Goal: Task Accomplishment & Management: Manage account settings

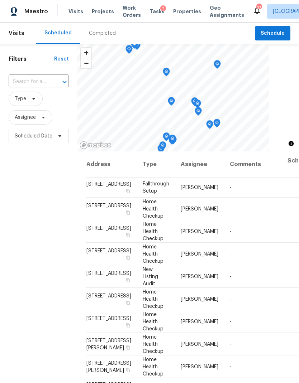
click at [175, 12] on span "Properties" at bounding box center [187, 11] width 28 height 7
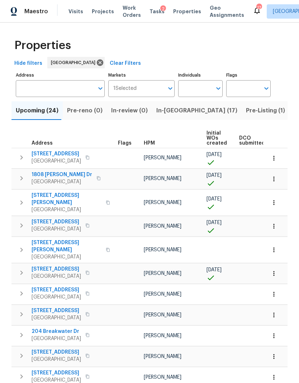
click at [167, 109] on span "In-[GEOGRAPHIC_DATA] (17)" at bounding box center [196, 111] width 81 height 10
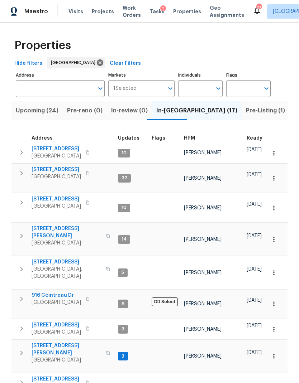
click at [61, 149] on span "206 Cross Valley Dr" at bounding box center [56, 148] width 49 height 7
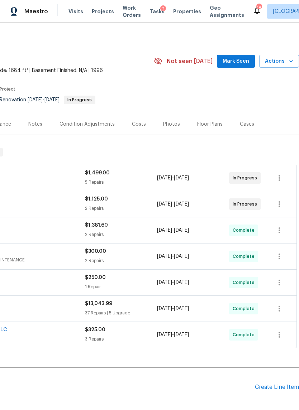
scroll to position [0, 106]
click at [173, 121] on div "Photos" at bounding box center [171, 124] width 17 height 7
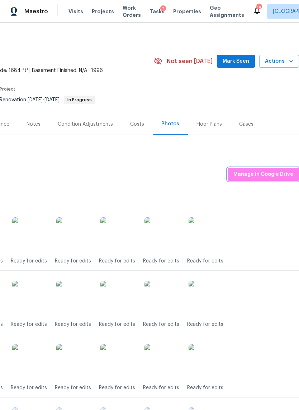
click at [279, 170] on span "Manage in Google Drive" at bounding box center [263, 174] width 60 height 9
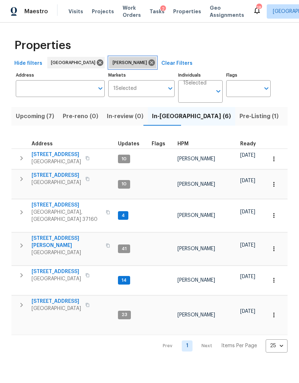
click at [148, 62] on icon at bounding box center [151, 62] width 6 height 6
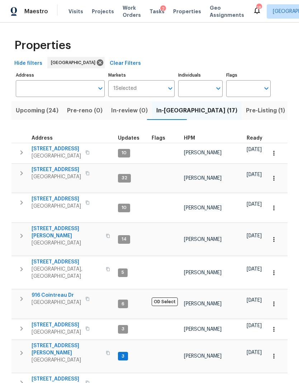
click at [64, 151] on span "206 Cross Valley Dr" at bounding box center [56, 148] width 49 height 7
click at [43, 196] on span "[STREET_ADDRESS]" at bounding box center [56, 199] width 49 height 7
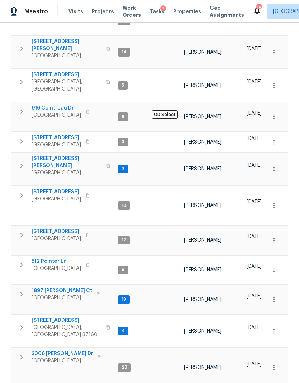
scroll to position [187, 0]
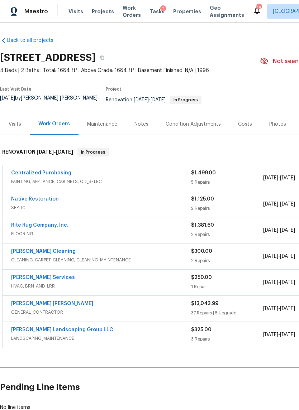
click at [47, 197] on link "Native Restoration" at bounding box center [35, 199] width 48 height 5
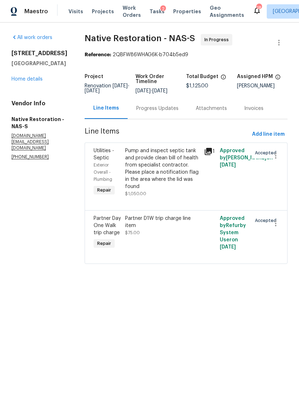
click at [164, 112] on div "Progress Updates" at bounding box center [157, 108] width 42 height 7
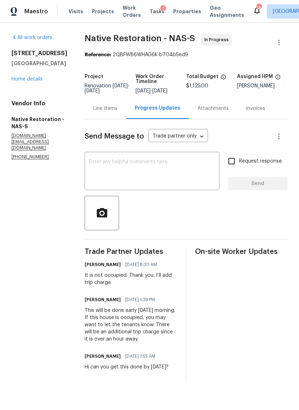
click at [164, 177] on textarea at bounding box center [152, 171] width 126 height 25
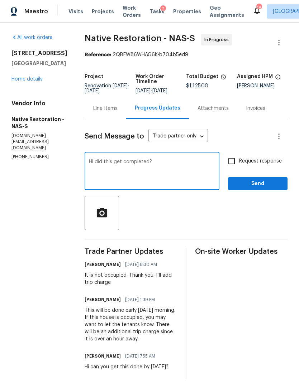
type textarea "Hi did this get completed?"
click at [239, 169] on input "Request response" at bounding box center [231, 161] width 15 height 15
checkbox input "true"
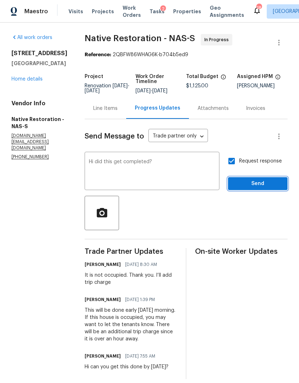
click at [257, 188] on span "Send" at bounding box center [258, 183] width 48 height 9
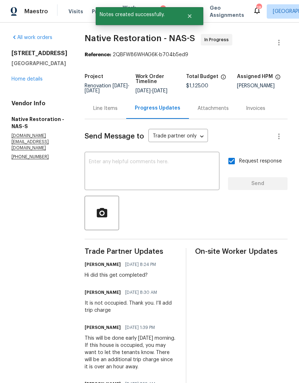
click at [20, 79] on link "Home details" at bounding box center [26, 79] width 31 height 5
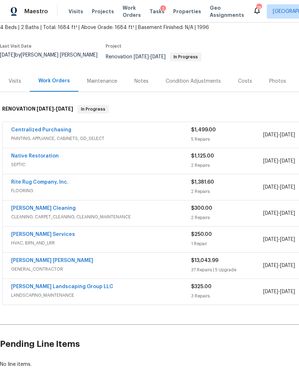
scroll to position [43, 0]
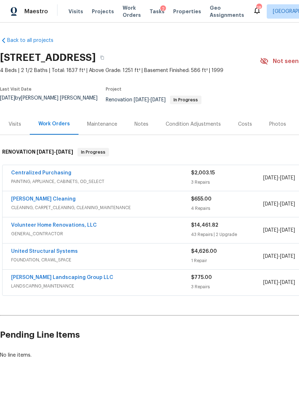
click at [272, 122] on div "Photos" at bounding box center [277, 124] width 17 height 7
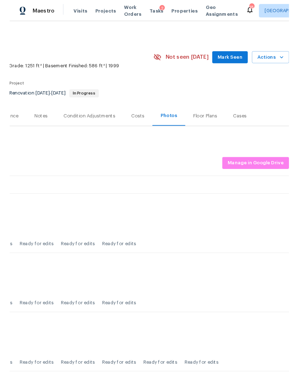
scroll to position [0, 106]
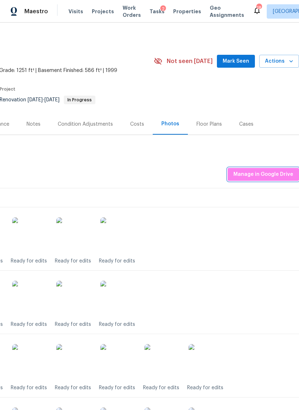
click at [273, 170] on span "Manage in Google Drive" at bounding box center [263, 174] width 60 height 9
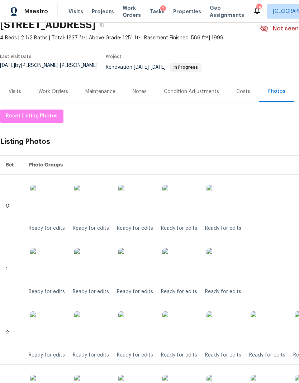
scroll to position [33, 0]
click at [66, 88] on div "Work Orders" at bounding box center [53, 91] width 30 height 7
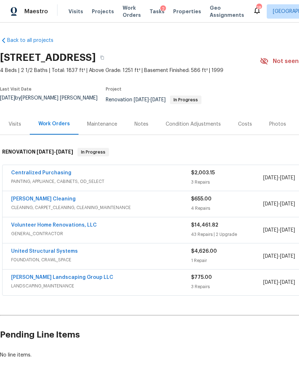
click at [24, 197] on link "Soledad Cleaning" at bounding box center [43, 199] width 64 height 5
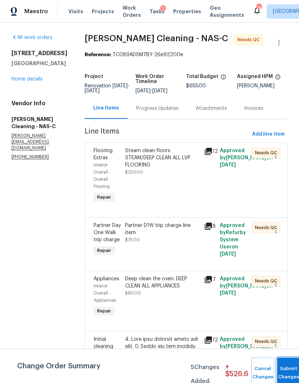
click at [289, 375] on span "Submit Changes" at bounding box center [288, 373] width 16 height 16
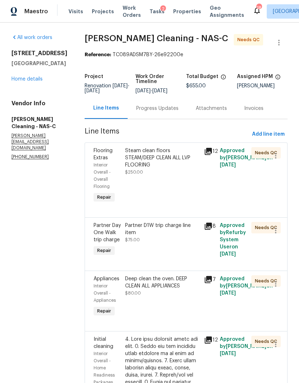
click at [172, 194] on div "Steam clean floors STEAM/DEEP CLEAN ALL LVP FLOORING $250.00" at bounding box center [162, 176] width 79 height 62
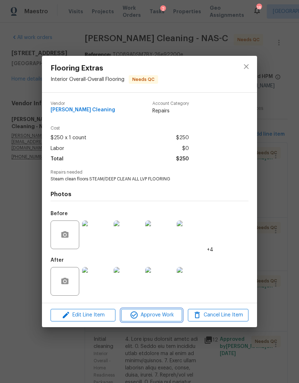
click at [162, 316] on span "Approve Work" at bounding box center [151, 315] width 56 height 9
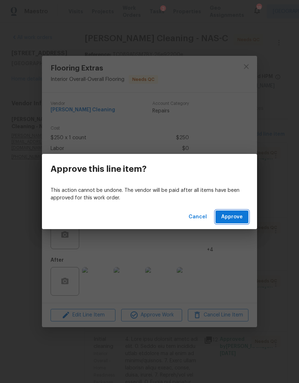
click at [231, 217] on span "Approve" at bounding box center [231, 217] width 21 height 9
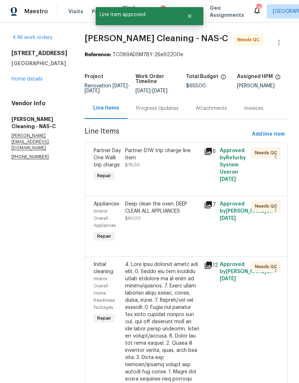
click at [176, 185] on div "Partner D1W trip charge line item $75.00" at bounding box center [162, 165] width 79 height 40
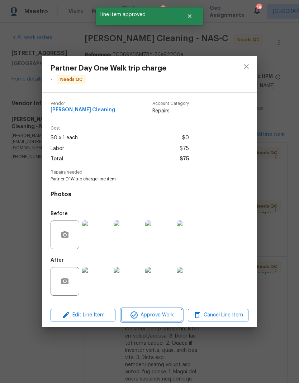
click at [163, 313] on span "Approve Work" at bounding box center [151, 315] width 56 height 9
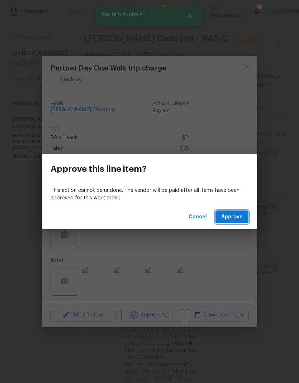
click at [235, 216] on span "Approve" at bounding box center [231, 217] width 21 height 9
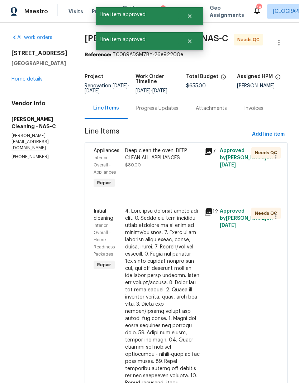
click at [170, 188] on div "Deep clean the oven. DEEP CLEAN ALL APPLIANCES $80.00" at bounding box center [162, 168] width 79 height 47
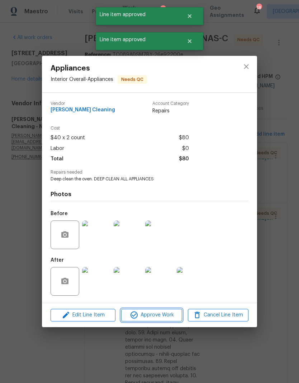
click at [166, 315] on span "Approve Work" at bounding box center [151, 315] width 56 height 9
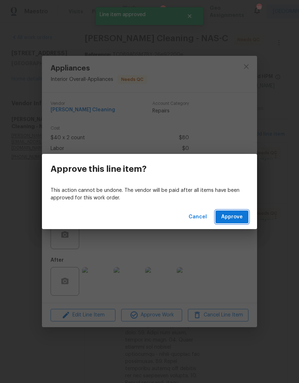
click at [227, 217] on span "Approve" at bounding box center [231, 217] width 21 height 9
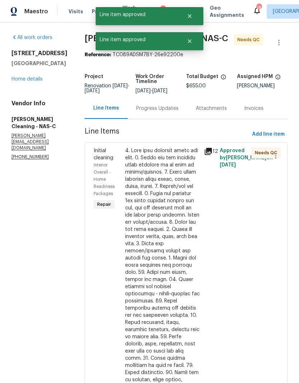
click at [164, 211] on div at bounding box center [162, 319] width 74 height 344
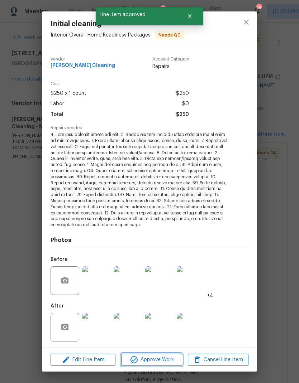
click at [170, 354] on button "Approve Work" at bounding box center [151, 360] width 61 height 13
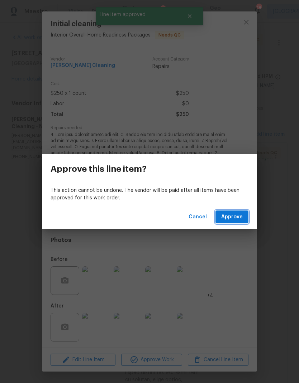
click at [236, 215] on span "Approve" at bounding box center [231, 217] width 21 height 9
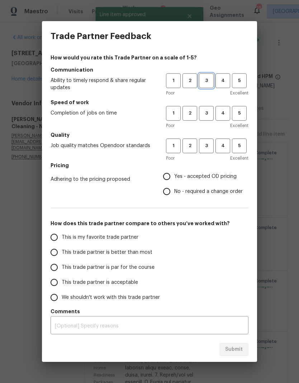
click at [207, 81] on span "3" at bounding box center [205, 81] width 13 height 8
click at [207, 108] on button "3" at bounding box center [206, 113] width 15 height 15
click at [211, 145] on span "3" at bounding box center [205, 146] width 13 height 8
click at [200, 173] on label "Yes - accepted OD pricing" at bounding box center [200, 176] width 83 height 15
click at [174, 173] on input "Yes - accepted OD pricing" at bounding box center [166, 176] width 15 height 15
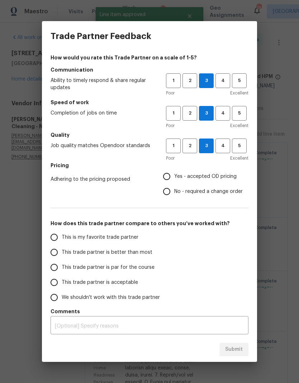
radio input "true"
click at [130, 256] on span "This trade partner is better than most" at bounding box center [107, 253] width 91 height 8
click at [62, 256] on input "This trade partner is better than most" at bounding box center [54, 252] width 15 height 15
click at [235, 347] on span "Submit" at bounding box center [234, 349] width 18 height 9
radio input "true"
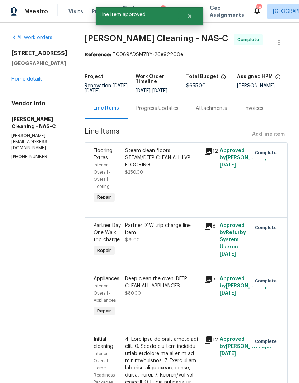
radio input "false"
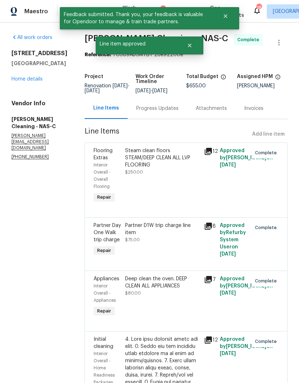
click at [21, 77] on link "Home details" at bounding box center [26, 79] width 31 height 5
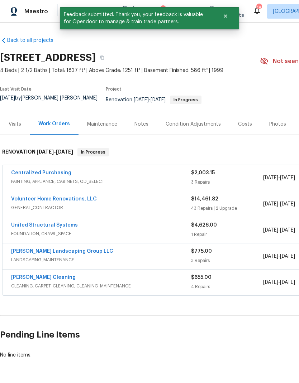
click at [28, 197] on link "Volunteer Home Renovations, LLC" at bounding box center [54, 199] width 86 height 5
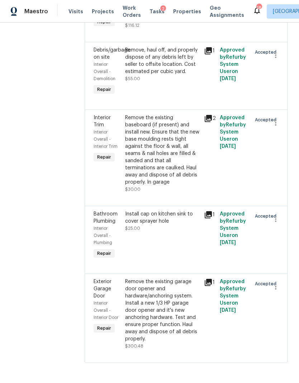
scroll to position [4382, 0]
click at [280, 199] on li "Cancel" at bounding box center [279, 197] width 28 height 12
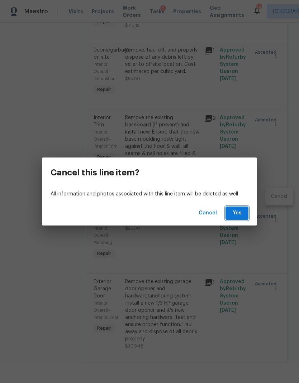
click at [237, 217] on span "Yes" at bounding box center [236, 213] width 11 height 9
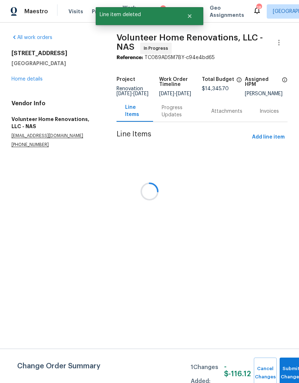
scroll to position [0, 0]
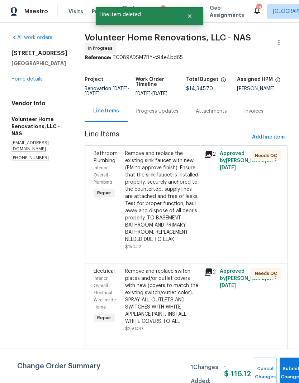
click at [19, 81] on link "Home details" at bounding box center [26, 79] width 31 height 5
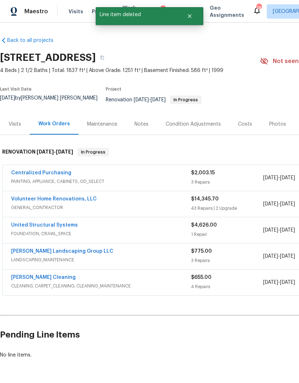
scroll to position [19, 0]
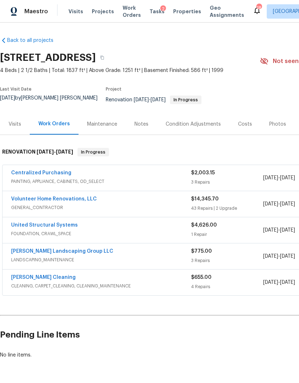
scroll to position [19, 0]
click at [19, 197] on link "Volunteer Home Renovations, LLC" at bounding box center [54, 199] width 86 height 5
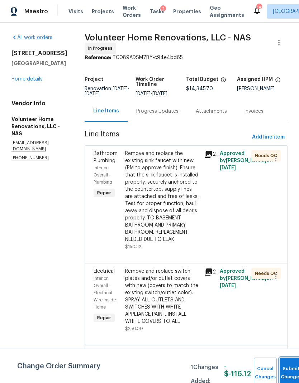
click at [295, 375] on span "Submit Changes" at bounding box center [291, 373] width 16 height 16
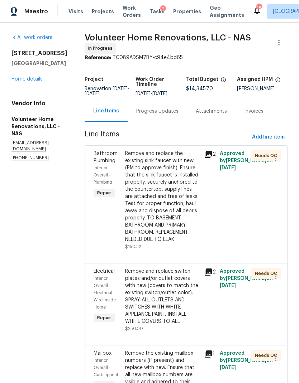
click at [18, 79] on link "Home details" at bounding box center [26, 79] width 31 height 5
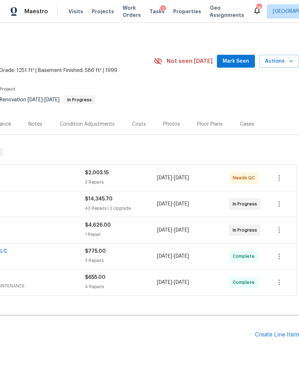
scroll to position [0, 106]
click at [273, 332] on div "Create Line Item" at bounding box center [277, 335] width 44 height 7
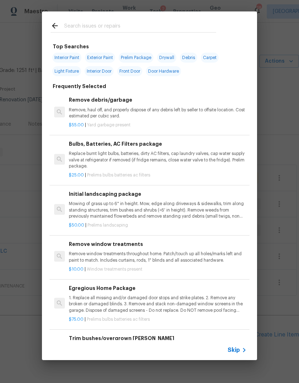
click at [234, 352] on span "Skip" at bounding box center [233, 350] width 12 height 7
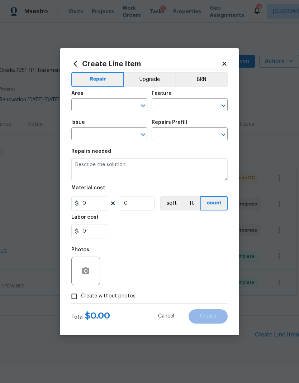
click at [104, 102] on input "text" at bounding box center [99, 105] width 56 height 11
click at [123, 139] on li "Exterior Overall" at bounding box center [109, 133] width 76 height 12
type input "Exterior Overall"
click at [179, 101] on input "text" at bounding box center [179, 105] width 56 height 11
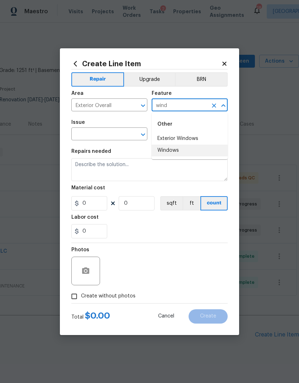
click at [179, 149] on li "Windows" at bounding box center [189, 151] width 76 height 12
type input "Windows"
click at [145, 135] on icon "Open" at bounding box center [143, 134] width 9 height 9
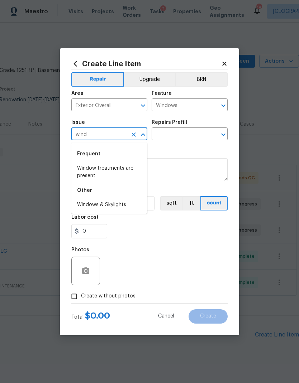
click at [111, 205] on li "Windows & Skylights" at bounding box center [109, 205] width 76 height 12
type input "Windows & Skylights"
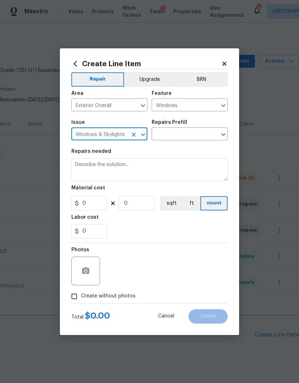
click at [184, 126] on div "Repairs Prefill" at bounding box center [189, 124] width 76 height 9
click at [218, 135] on button "Open" at bounding box center [223, 135] width 10 height 10
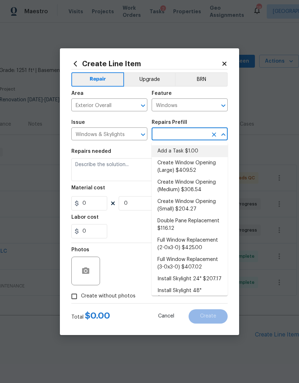
click at [186, 150] on li "Add a Task $1.00" at bounding box center [189, 151] width 76 height 12
type input "Add a Task $1.00"
type textarea "HPM to detail"
type input "1"
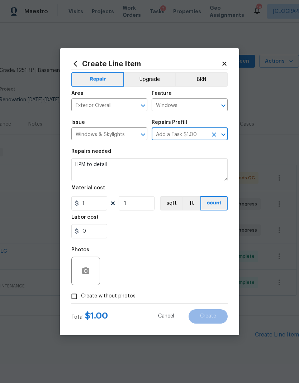
click at [221, 133] on icon "Open" at bounding box center [223, 134] width 9 height 9
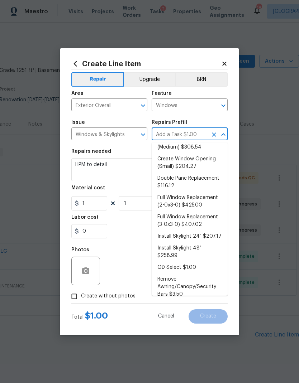
scroll to position [42, 0]
click at [204, 181] on li "Double Pane Replacement $116.12" at bounding box center [189, 182] width 76 height 19
type input "Double Pane Replacement $116.12"
type textarea "Remove, replace and reglaze the broken/damaged thermal double pane of glass wit…"
type input "116.12"
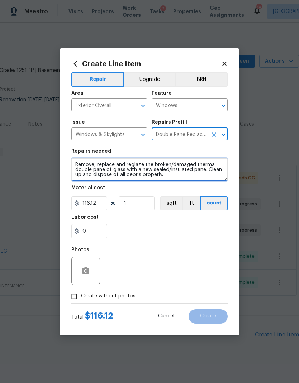
click at [179, 174] on textarea "Remove, replace and reglaze the broken/damaged thermal double pane of glass wit…" at bounding box center [149, 169] width 156 height 23
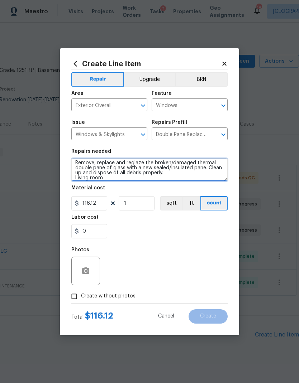
scroll to position [2, 0]
type textarea "Remove, replace and reglaze the broken/damaged thermal double pane of glass wit…"
click at [165, 228] on div "0" at bounding box center [149, 231] width 156 height 14
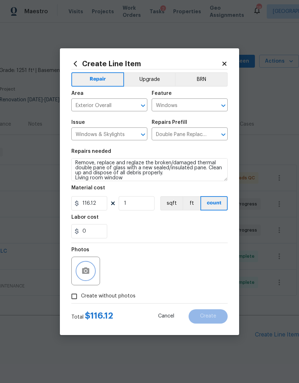
click at [91, 268] on button "button" at bounding box center [85, 271] width 17 height 17
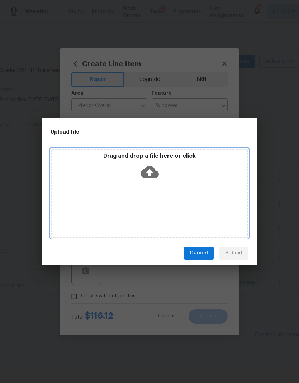
click at [149, 164] on icon at bounding box center [149, 172] width 18 height 18
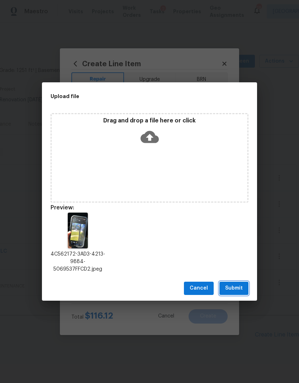
click at [238, 287] on span "Submit" at bounding box center [234, 288] width 18 height 9
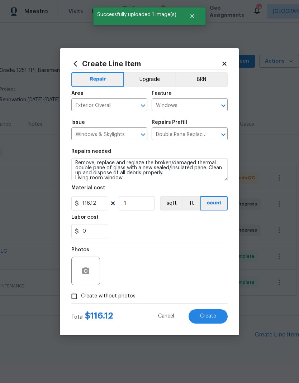
click at [206, 315] on span "Create" at bounding box center [208, 316] width 16 height 5
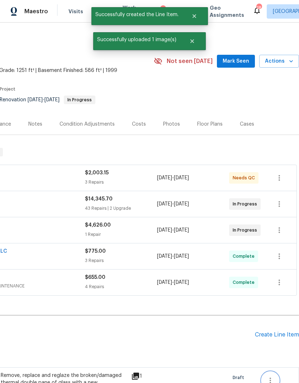
click at [268, 377] on icon "button" at bounding box center [270, 380] width 9 height 9
click at [236, 330] on div at bounding box center [149, 191] width 299 height 383
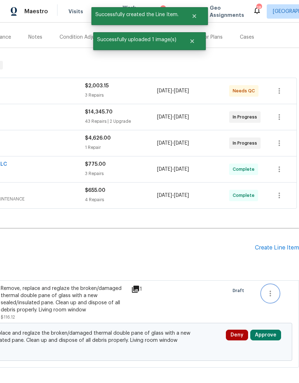
scroll to position [87, 106]
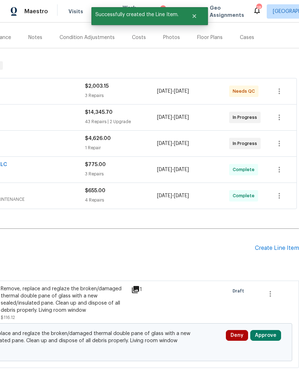
click at [266, 323] on div "Change proposed Remove, replace and reglaze the broken/damaged thermal double p…" at bounding box center [96, 342] width 391 height 38
click at [270, 330] on button "Approve" at bounding box center [265, 335] width 31 height 11
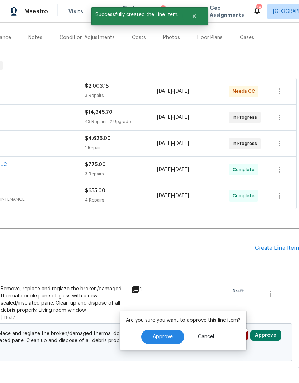
click at [167, 343] on button "Approve" at bounding box center [162, 337] width 43 height 14
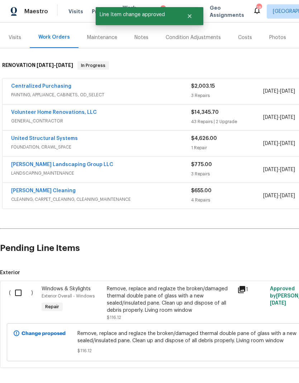
scroll to position [87, 0]
click at [30, 286] on input "checkbox" at bounding box center [21, 292] width 20 height 15
checkbox input "true"
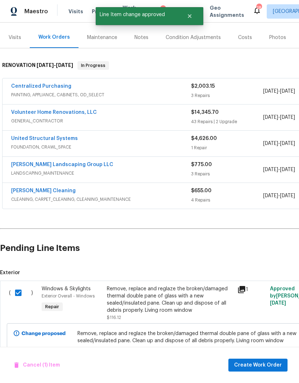
click at [265, 377] on div "Cancel (1) Item Create Work Order" at bounding box center [149, 365] width 299 height 37
click at [265, 376] on div "Cancel (1) Item Create Work Order" at bounding box center [149, 365] width 299 height 37
click at [252, 366] on span "Create Work Order" at bounding box center [258, 365] width 48 height 9
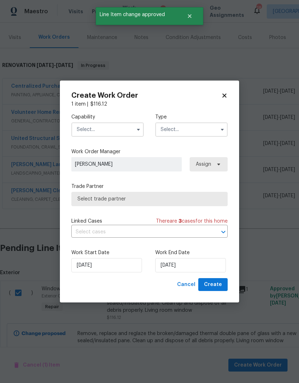
click at [110, 126] on input "text" at bounding box center [107, 129] width 72 height 14
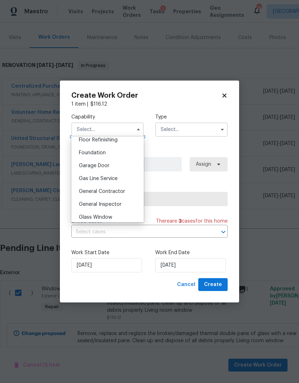
scroll to position [296, 0]
click at [119, 192] on span "General Contractor" at bounding box center [102, 190] width 46 height 5
type input "General Contractor"
click at [191, 131] on input "text" at bounding box center [191, 129] width 72 height 14
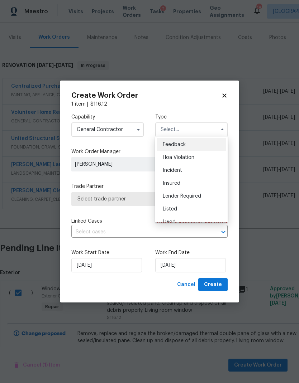
click at [184, 206] on div "Listed" at bounding box center [191, 209] width 69 height 13
type input "Listed"
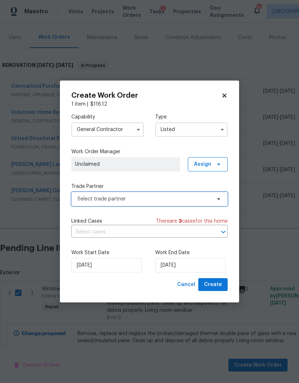
click at [170, 202] on span "Select trade partner" at bounding box center [149, 199] width 156 height 14
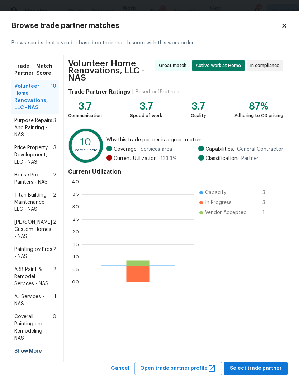
scroll to position [100, 111]
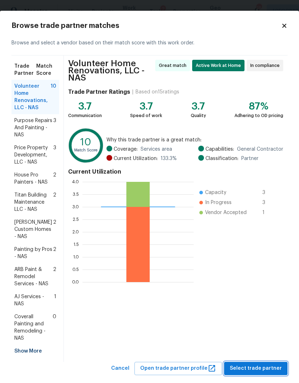
click at [248, 362] on button "Select trade partner" at bounding box center [255, 368] width 63 height 13
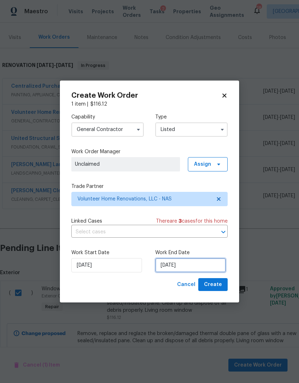
click at [202, 264] on input "[DATE]" at bounding box center [190, 265] width 71 height 14
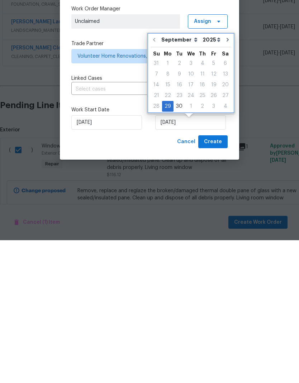
click at [225, 180] on icon "Go to next month" at bounding box center [228, 183] width 6 height 6
type input "10/29/2025"
select select "9"
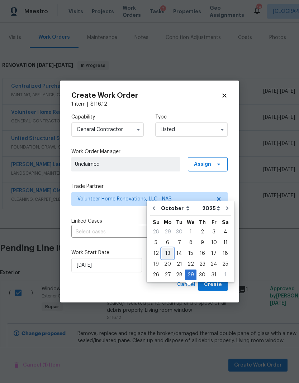
click at [168, 249] on div "13" at bounding box center [168, 254] width 12 height 10
type input "10/13/2025"
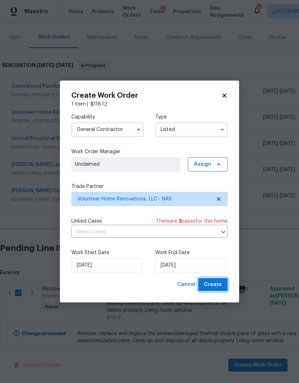
click at [213, 286] on span "Create" at bounding box center [213, 284] width 18 height 9
checkbox input "false"
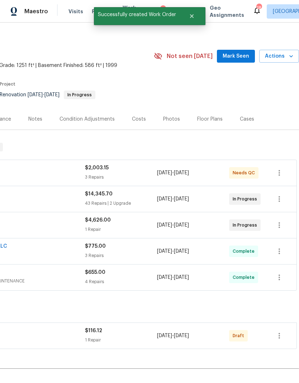
scroll to position [5, 106]
click at [280, 332] on icon "button" at bounding box center [279, 336] width 9 height 9
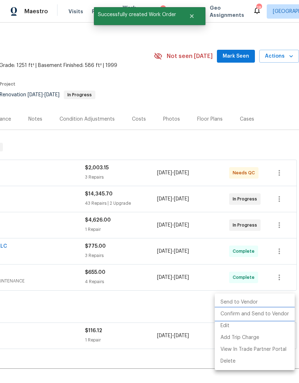
click at [267, 313] on li "Confirm and Send to Vendor" at bounding box center [255, 314] width 80 height 12
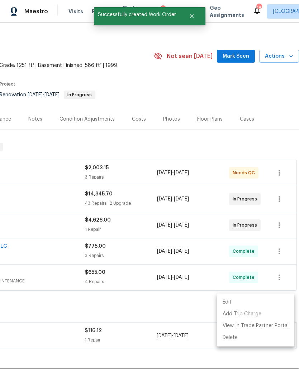
click at [140, 352] on div at bounding box center [149, 191] width 299 height 383
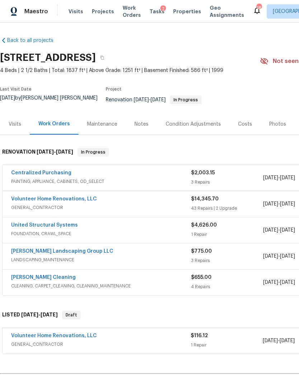
scroll to position [0, 0]
click at [137, 114] on div "Notes" at bounding box center [141, 124] width 31 height 21
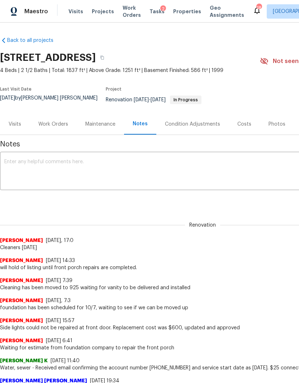
click at [127, 160] on textarea at bounding box center [202, 171] width 396 height 25
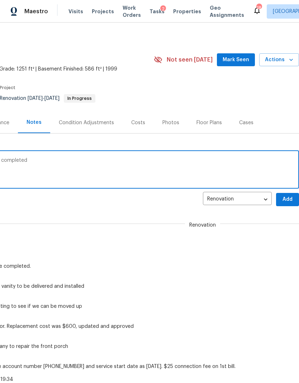
scroll to position [1, 106]
type textarea "Waiting to list for foundation repairs to be completed"
click at [289, 199] on button "Add" at bounding box center [287, 199] width 23 height 13
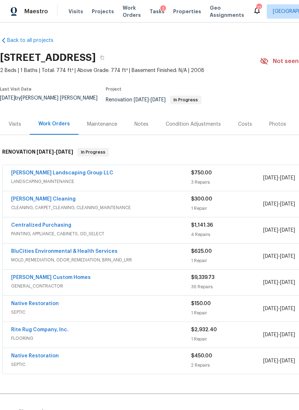
click at [50, 275] on link "[PERSON_NAME] Custom Homes" at bounding box center [51, 277] width 80 height 5
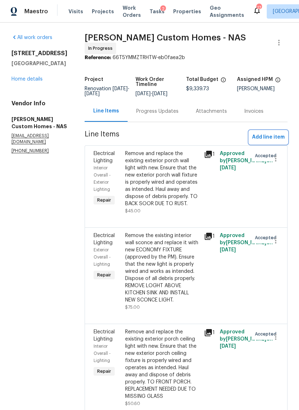
click at [273, 141] on span "Add line item" at bounding box center [268, 137] width 33 height 9
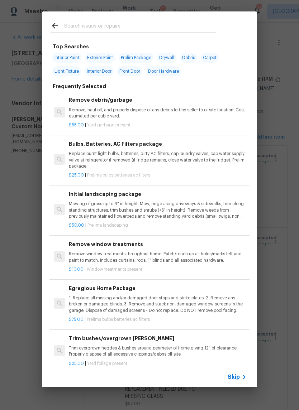
click at [239, 374] on span "Skip" at bounding box center [233, 377] width 12 height 7
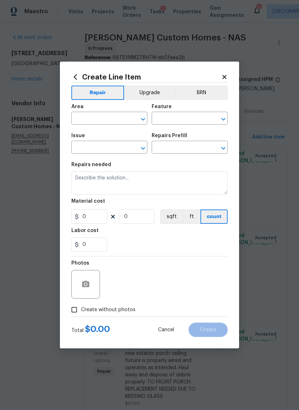
click at [115, 126] on span "Area ​" at bounding box center [109, 114] width 76 height 29
click at [131, 119] on icon "Clear" at bounding box center [133, 119] width 7 height 7
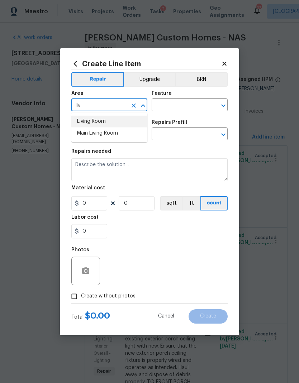
click at [98, 120] on li "Living Room" at bounding box center [109, 122] width 76 height 12
type input "Living Room"
click at [177, 103] on input "text" at bounding box center [179, 105] width 56 height 11
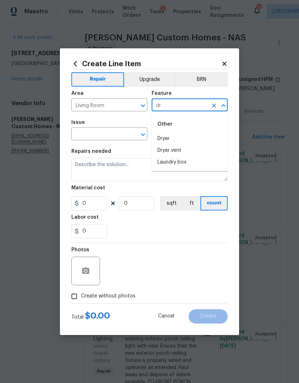
type input "d"
click at [194, 139] on li "Walls and Ceiling" at bounding box center [189, 139] width 76 height 12
type input "Walls and Ceiling"
click at [144, 137] on icon "Open" at bounding box center [143, 134] width 9 height 9
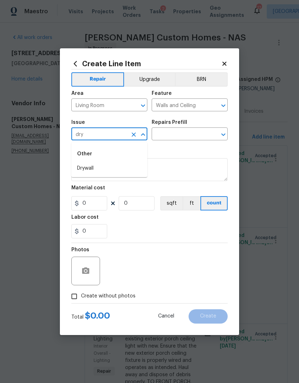
click at [108, 174] on li "Drywall" at bounding box center [109, 169] width 76 height 12
type input "Drywall"
click at [223, 137] on icon "Open" at bounding box center [223, 134] width 9 height 9
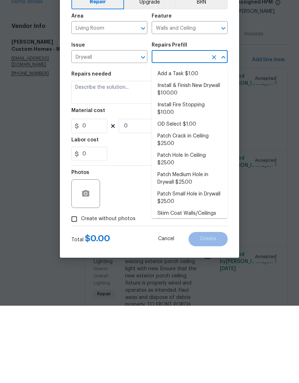
click at [198, 285] on li "Skim Coat Walls/Ceilings $1.00" at bounding box center [189, 294] width 76 height 19
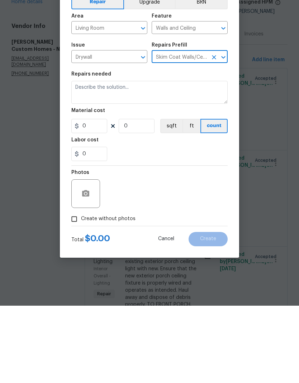
type input "Skim Coat Walls/Ceilings $1.00"
type textarea "Prep/scrape all loose material from the damaged area; prime if needed. Skim coa…"
type input "1"
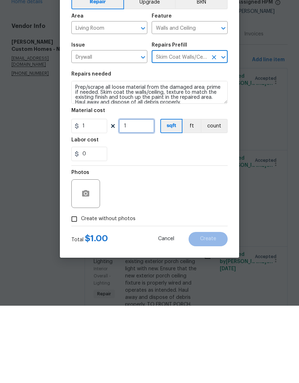
click at [138, 196] on input "1" at bounding box center [137, 203] width 36 height 14
type input "400"
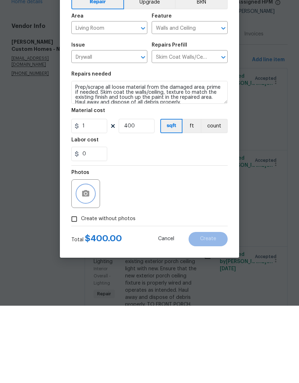
click at [89, 267] on icon "button" at bounding box center [85, 271] width 9 height 9
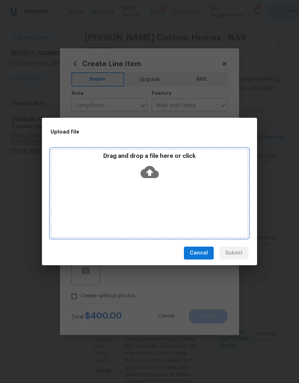
click at [88, 191] on div "Drag and drop a file here or click" at bounding box center [149, 194] width 198 height 90
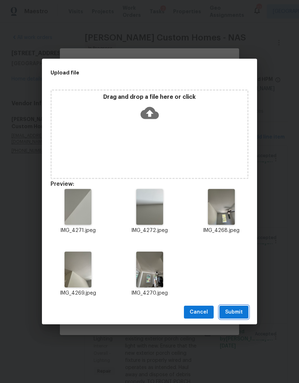
click at [235, 310] on span "Submit" at bounding box center [234, 312] width 18 height 9
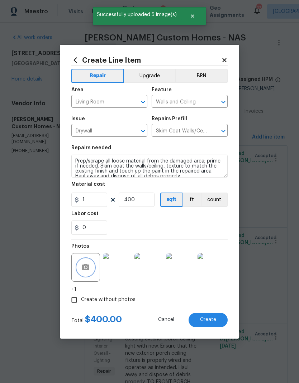
click at [210, 320] on span "Create" at bounding box center [208, 319] width 16 height 5
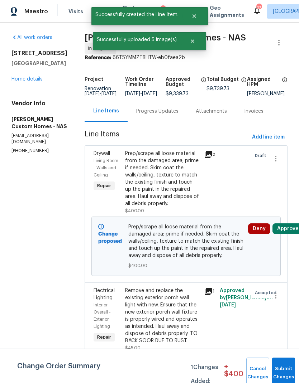
click at [270, 140] on span "Add line item" at bounding box center [268, 137] width 33 height 9
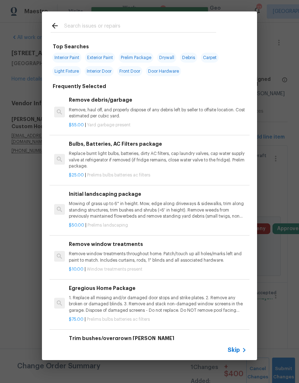
click at [236, 348] on span "Skip" at bounding box center [233, 350] width 12 height 7
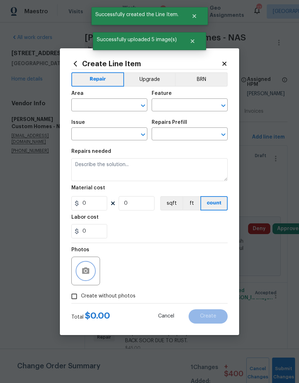
click at [89, 272] on icon "button" at bounding box center [85, 271] width 7 height 6
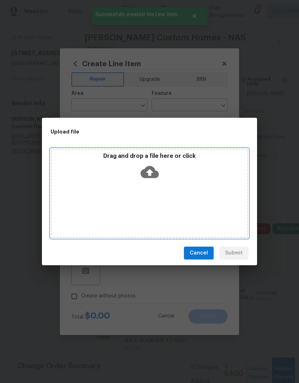
click at [155, 173] on icon at bounding box center [149, 172] width 18 height 12
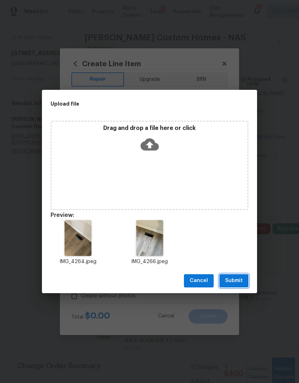
click at [238, 282] on span "Submit" at bounding box center [234, 280] width 18 height 9
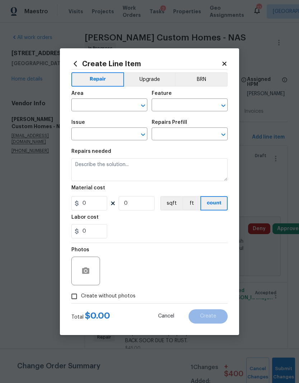
click at [106, 106] on input "text" at bounding box center [99, 105] width 56 height 11
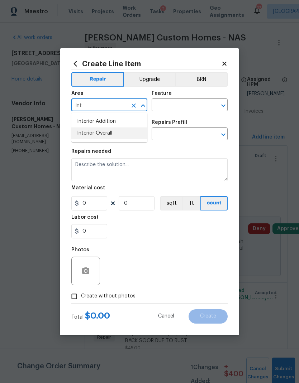
click at [113, 135] on li "Interior Overall" at bounding box center [109, 133] width 76 height 12
type input "Interior Overall"
click at [183, 105] on input "text" at bounding box center [179, 105] width 56 height 11
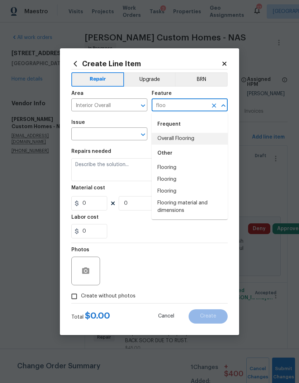
click at [193, 139] on li "Overall Flooring" at bounding box center [189, 139] width 76 height 12
type input "Overall Flooring"
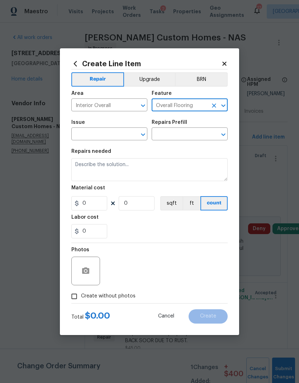
click at [145, 135] on icon "Open" at bounding box center [143, 134] width 9 height 9
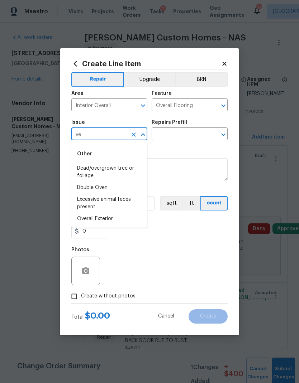
type input "v"
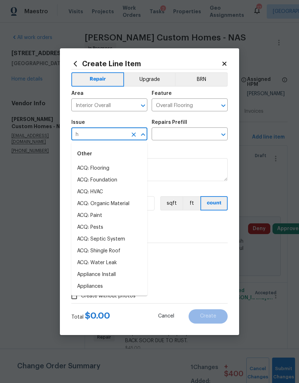
type input "hv"
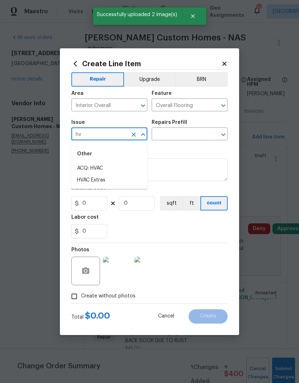
click at [114, 179] on li "HVAC Extras" at bounding box center [109, 180] width 76 height 12
type input "HVAC Extras"
click at [225, 134] on icon "Open" at bounding box center [223, 135] width 4 height 3
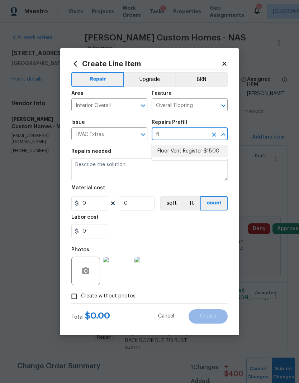
click at [204, 148] on li "Floor Vent Register $15.00" at bounding box center [189, 151] width 76 height 12
type input "Floor Vent Register $15.00"
type input "HVAC"
type input "1"
type input "Floor Vent Register $15.00"
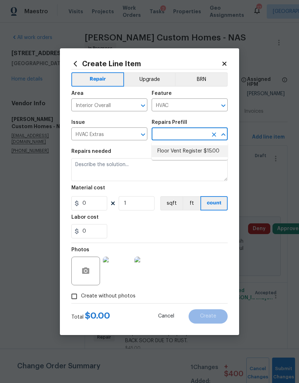
type input "15"
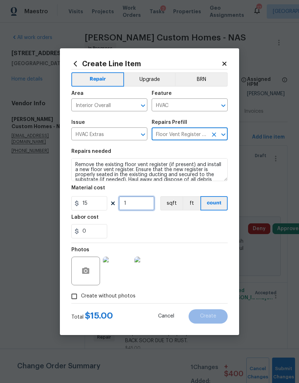
click at [136, 204] on input "1" at bounding box center [137, 203] width 36 height 14
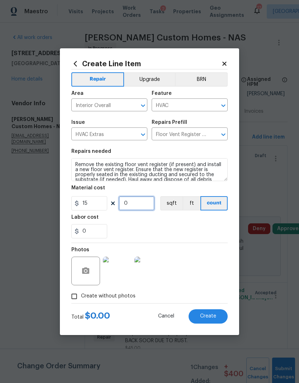
type input "2"
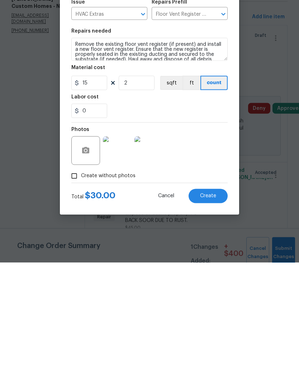
click at [208, 314] on span "Create" at bounding box center [208, 316] width 16 height 5
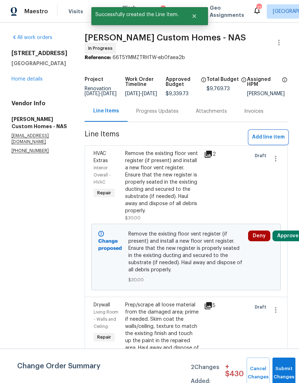
click at [270, 138] on span "Add line item" at bounding box center [268, 137] width 33 height 9
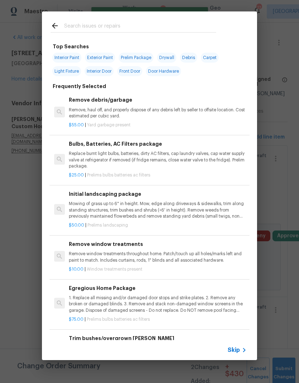
click at [237, 350] on span "Skip" at bounding box center [233, 350] width 12 height 7
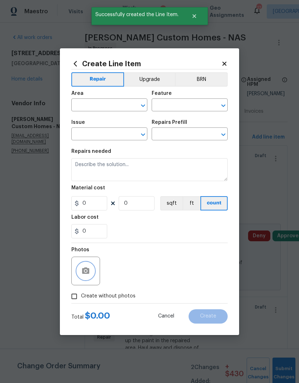
click at [80, 274] on button "button" at bounding box center [85, 271] width 17 height 17
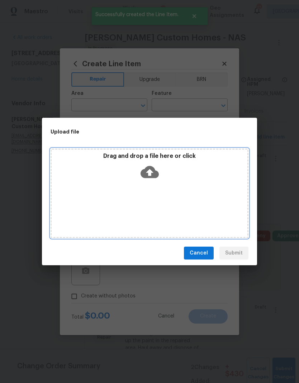
click at [154, 171] on icon at bounding box center [149, 172] width 18 height 12
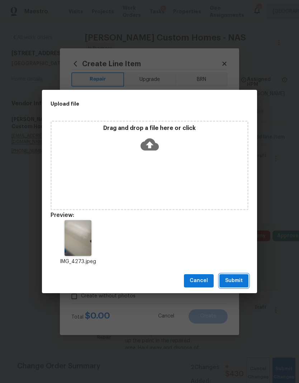
click at [238, 278] on span "Submit" at bounding box center [234, 280] width 18 height 9
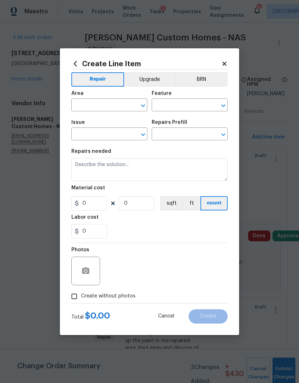
click at [105, 103] on input "text" at bounding box center [99, 105] width 56 height 11
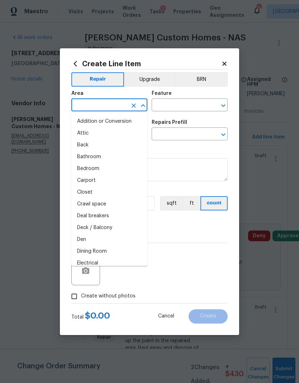
type input "b"
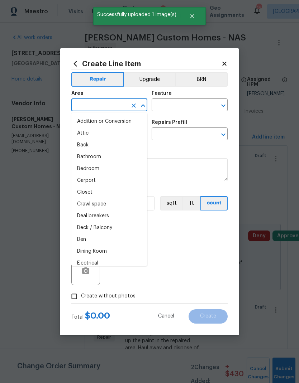
type input "a"
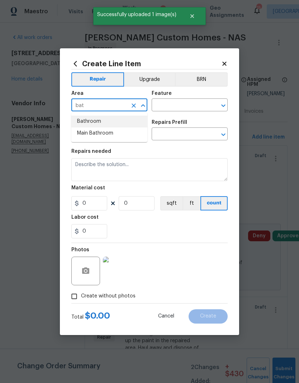
click at [109, 117] on li "Bathroom" at bounding box center [109, 122] width 76 height 12
type input "Bathroom"
click at [183, 106] on input "text" at bounding box center [179, 105] width 56 height 11
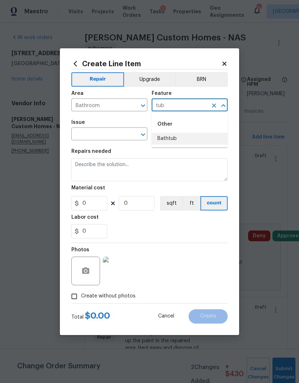
click at [179, 143] on li "Bathtub" at bounding box center [189, 139] width 76 height 12
type input "Bathtub"
click at [148, 135] on div "Issue ​ Repairs Prefill ​" at bounding box center [149, 130] width 156 height 29
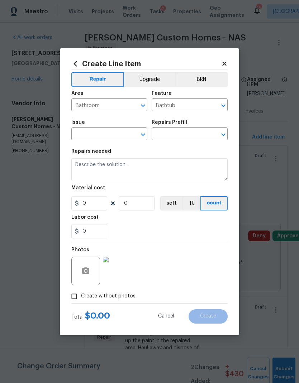
click at [142, 136] on icon "Open" at bounding box center [143, 134] width 9 height 9
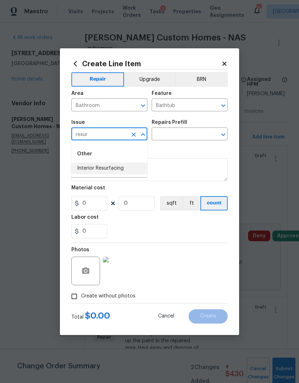
click at [117, 169] on li "Interior Resurfacing" at bounding box center [109, 169] width 76 height 12
type input "Interior Resurfacing"
click at [225, 136] on icon "Open" at bounding box center [223, 134] width 9 height 9
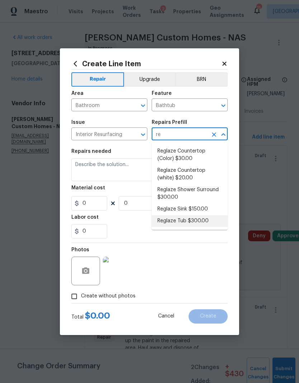
click at [201, 221] on li "Reglaze Tub $300.00" at bounding box center [189, 221] width 76 height 12
type input "Reglaze Tub $300.00"
type textarea "Prep, mask, clean and reglaze the tub (white) both on the in and outer sides. H…"
type input "1"
type input "300"
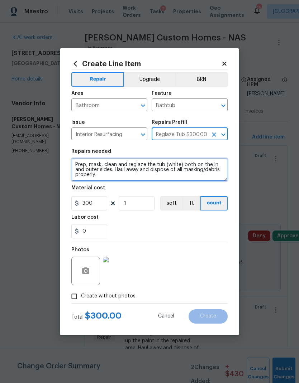
click at [165, 180] on textarea "Prep, mask, clean and reglaze the tub (white) both on the in and outer sides. H…" at bounding box center [149, 169] width 156 height 23
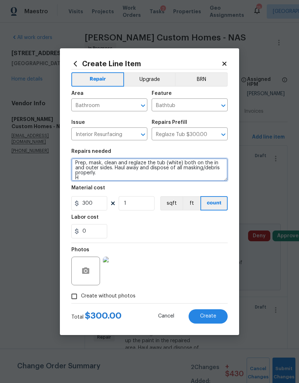
scroll to position [2, 0]
type textarea "Prep, mask, clean and reglaze the tub (white) both on the in and outer sides. H…"
click at [153, 221] on div "Labor cost" at bounding box center [149, 219] width 156 height 9
click at [207, 318] on span "Create" at bounding box center [208, 316] width 16 height 5
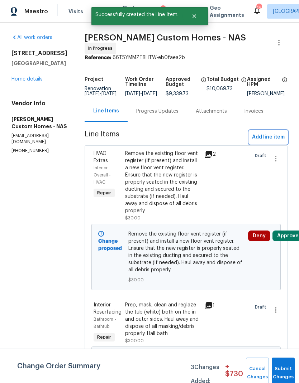
click at [266, 141] on span "Add line item" at bounding box center [268, 137] width 33 height 9
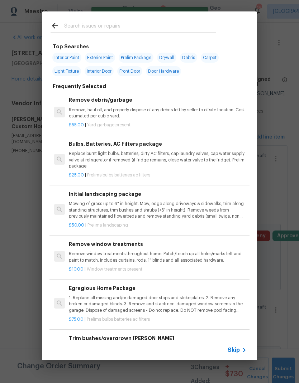
click at [236, 350] on span "Skip" at bounding box center [233, 350] width 12 height 7
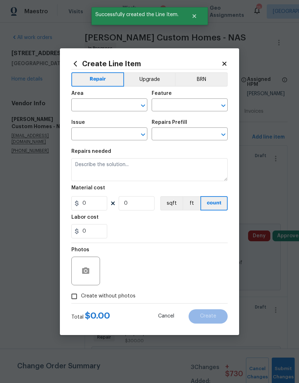
click at [100, 105] on input "text" at bounding box center [99, 105] width 56 height 11
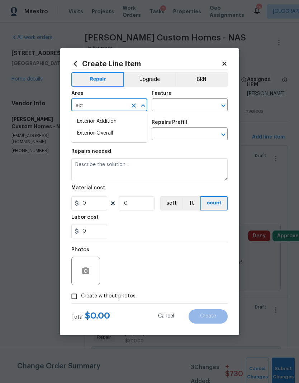
click at [119, 134] on li "Exterior Overall" at bounding box center [109, 133] width 76 height 12
type input "Exterior Overall"
click at [183, 105] on input "text" at bounding box center [179, 105] width 56 height 11
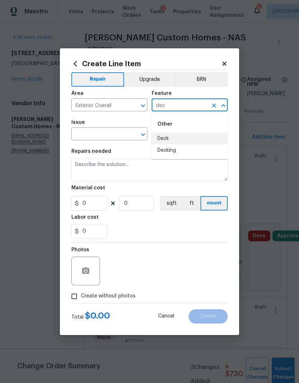
click at [179, 138] on li "Deck" at bounding box center [189, 139] width 76 height 12
type input "Deck"
click at [147, 135] on button "Open" at bounding box center [143, 135] width 10 height 10
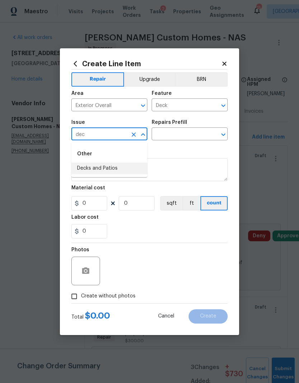
click at [115, 165] on li "Decks and Patios" at bounding box center [109, 169] width 76 height 12
type input "Decks and Patios"
click at [223, 136] on icon "Open" at bounding box center [223, 134] width 9 height 9
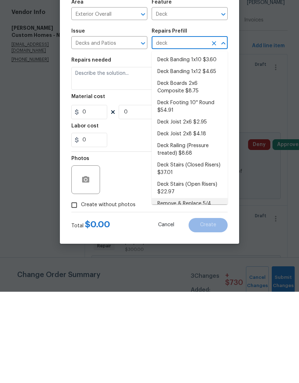
click at [181, 289] on li "Remove & Replace 5/4 Deck Board(s) $4.19" at bounding box center [189, 298] width 76 height 19
type input "Remove & Replace 5/4 Deck Board(s) $4.19"
type textarea "Remove and replace the existing deck boards with 5/4 wood decking. Use the prop…"
type input "1"
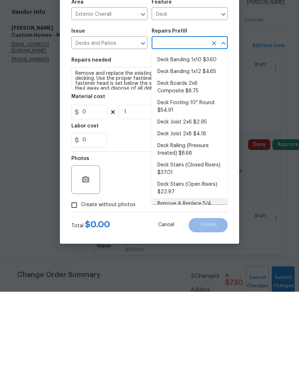
type input "Remove & Replace 5/4 Deck Board(s) $4.19"
type input "4.19"
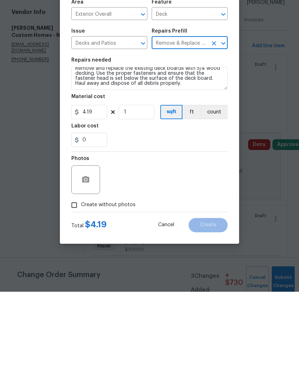
scroll to position [5, 0]
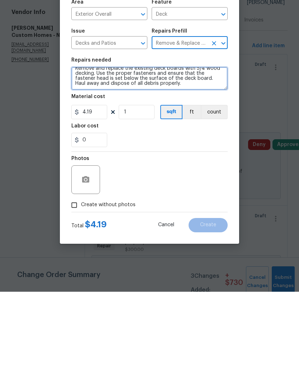
click at [157, 158] on textarea "Remove and replace the existing deck boards with 5/4 wood decking. Use the prop…" at bounding box center [149, 169] width 156 height 23
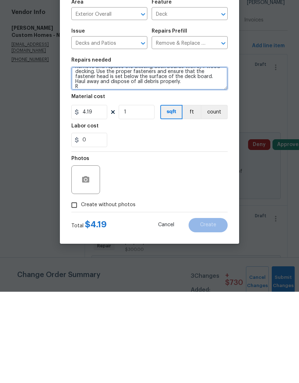
scroll to position [7, 0]
type textarea "Remove and replace the existing deck boards with 5/4 wood decking. Use the prop…"
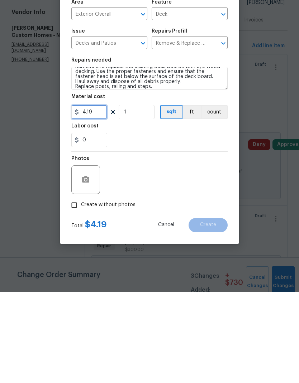
click at [100, 196] on input "4.19" at bounding box center [89, 203] width 36 height 14
click at [91, 196] on input "4.19" at bounding box center [89, 203] width 36 height 14
click at [92, 196] on input "4.19" at bounding box center [89, 203] width 36 height 14
click at [89, 196] on input "4.19" at bounding box center [89, 203] width 36 height 14
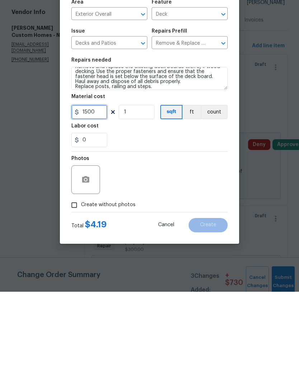
type input "1500"
click at [89, 267] on icon "button" at bounding box center [85, 271] width 9 height 9
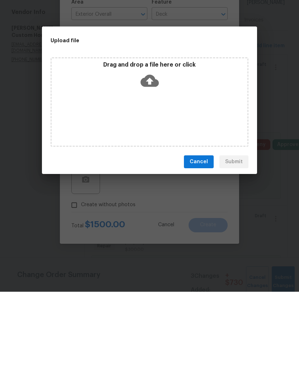
scroll to position [29, 0]
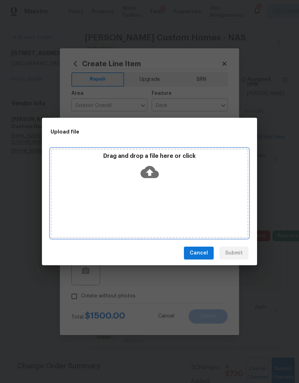
click at [150, 182] on div "Drag and drop a file here or click" at bounding box center [150, 168] width 196 height 31
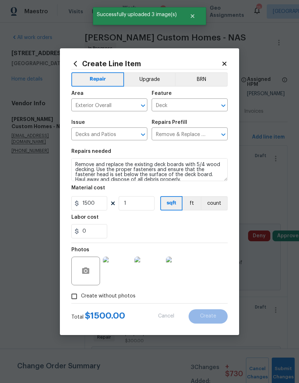
scroll to position [7, 0]
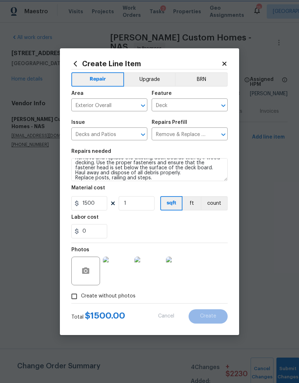
type input "0"
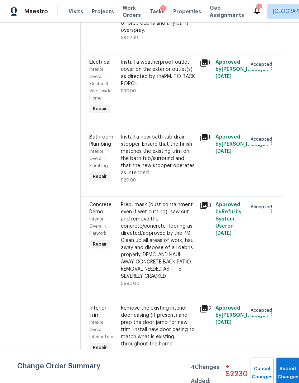
scroll to position [1179, 4]
click at [184, 95] on div "Install a weatherproof outlet cover on the exterior outlet(s) as directed by th…" at bounding box center [158, 77] width 74 height 36
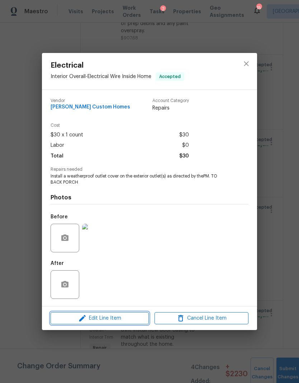
click at [129, 321] on span "Edit Line Item" at bounding box center [100, 318] width 94 height 9
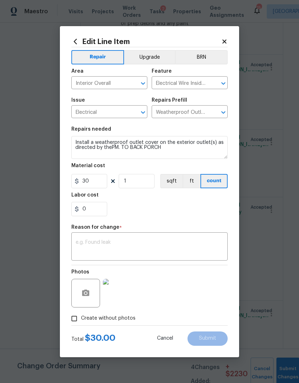
click at [159, 243] on textarea at bounding box center [150, 247] width 148 height 15
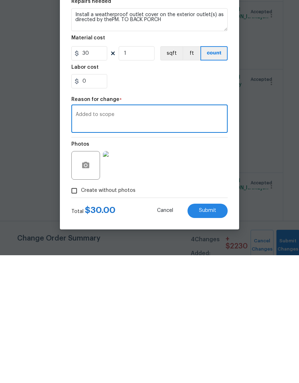
type textarea "Added to scope"
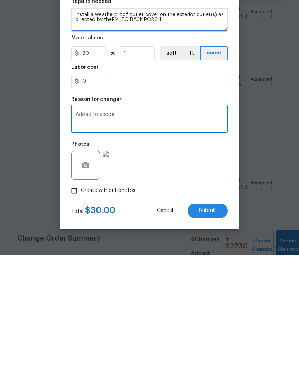
click at [183, 136] on textarea "Install a weatherproof outlet cover on the exterior outlet(s) as directed by th…" at bounding box center [149, 147] width 156 height 23
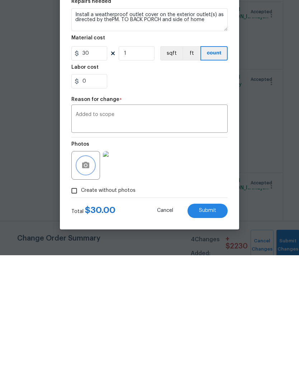
click at [91, 285] on button "button" at bounding box center [85, 293] width 17 height 17
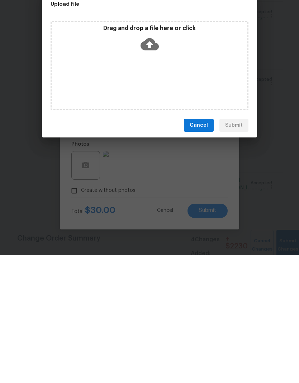
scroll to position [29, 0]
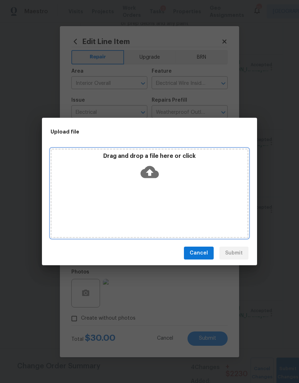
click at [155, 168] on icon at bounding box center [149, 172] width 18 height 18
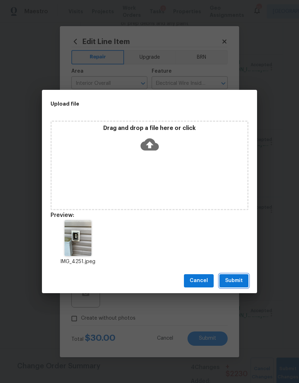
click at [241, 276] on button "Submit" at bounding box center [233, 280] width 29 height 13
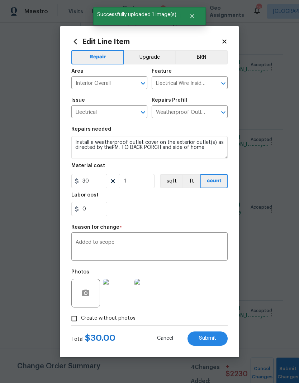
click at [213, 337] on span "Submit" at bounding box center [207, 338] width 17 height 5
type textarea "Install a weatherproof outlet cover on the exterior outlet(s) as directed by th…"
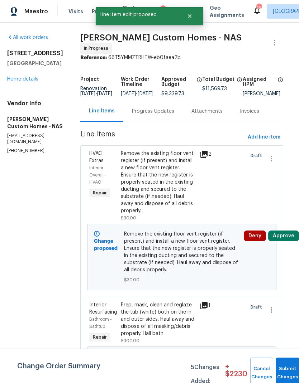
scroll to position [0, 5]
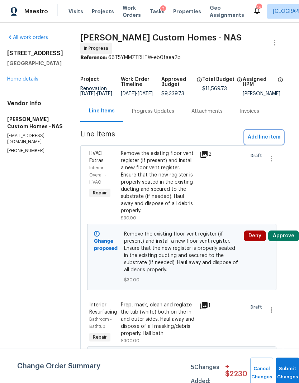
click at [261, 133] on span "Add line item" at bounding box center [263, 137] width 33 height 9
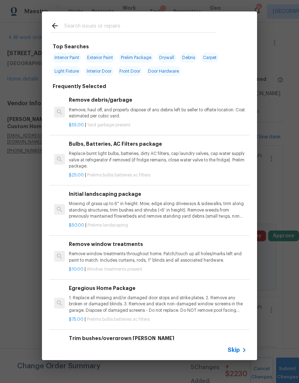
click at [127, 24] on input "text" at bounding box center [140, 26] width 152 height 11
type input "Door"
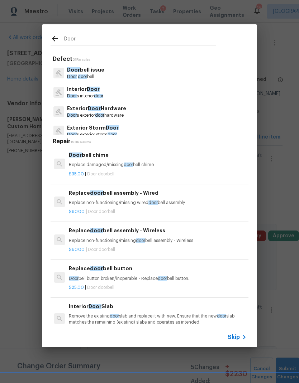
click at [101, 90] on p "Interior Door" at bounding box center [85, 90] width 36 height 8
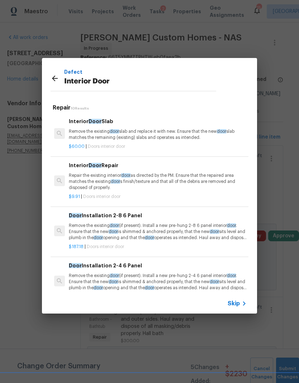
click at [125, 273] on p "Remove the existing door (if present). Install a new pre-hung 2-4 6 panel inter…" at bounding box center [158, 282] width 178 height 18
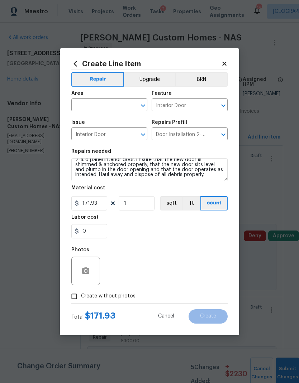
scroll to position [10, 0]
click at [189, 179] on textarea "Remove the existing door (if present). Install a new pre-hung 2-4 6 panel inter…" at bounding box center [149, 169] width 156 height 23
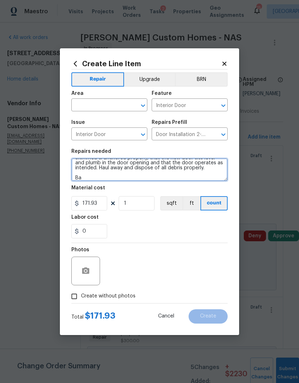
scroll to position [17, 0]
type textarea "Remove the existing door (if present). Install a new pre-hung 2-4 6 panel inter…"
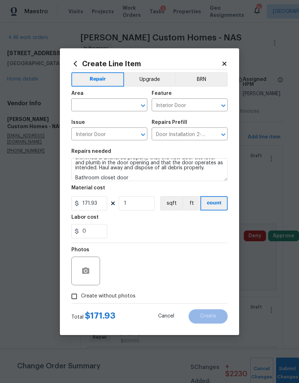
click at [150, 220] on div "Labor cost" at bounding box center [149, 219] width 156 height 9
click at [97, 205] on input "171.93" at bounding box center [89, 203] width 36 height 14
click at [91, 198] on input "171.93" at bounding box center [89, 203] width 36 height 14
type input "125.93"
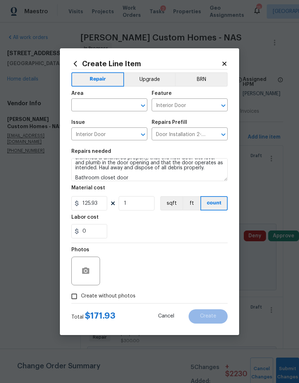
click at [165, 223] on div "Labor cost" at bounding box center [149, 219] width 156 height 9
click at [96, 268] on div at bounding box center [85, 271] width 29 height 29
click at [88, 274] on icon "button" at bounding box center [85, 271] width 7 height 6
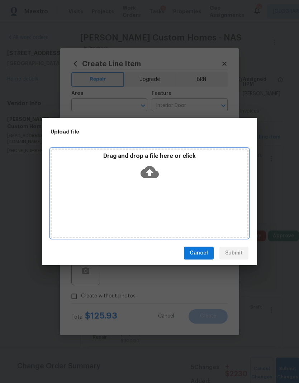
click at [149, 165] on icon at bounding box center [149, 172] width 18 height 18
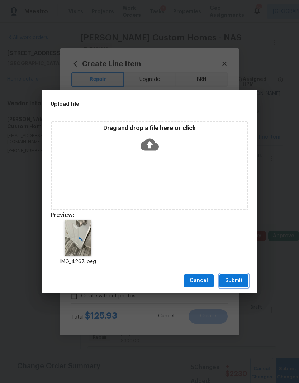
click at [239, 276] on button "Submit" at bounding box center [233, 280] width 29 height 13
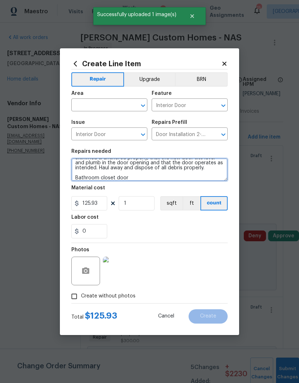
click at [191, 172] on textarea "Remove the existing door (if present). Install a new pre-hung 2-4 6 panel inter…" at bounding box center [149, 169] width 156 height 23
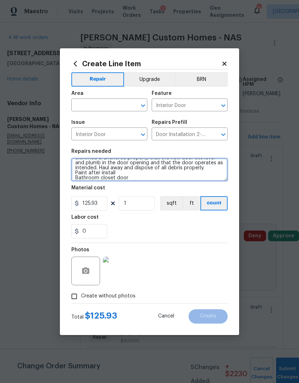
type textarea "Remove the existing door (if present). Install a new pre-hung 2-4 6 panel inter…"
click at [199, 221] on div "Labor cost" at bounding box center [149, 219] width 156 height 9
click at [218, 238] on div "0" at bounding box center [149, 231] width 156 height 14
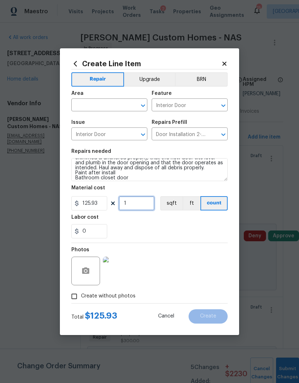
click at [144, 202] on input "1" at bounding box center [137, 203] width 36 height 14
click at [216, 229] on div "0" at bounding box center [149, 231] width 156 height 14
click at [148, 200] on input "1" at bounding box center [137, 203] width 36 height 14
click at [146, 203] on input "1" at bounding box center [137, 203] width 36 height 14
click at [100, 204] on input "125.93" at bounding box center [89, 203] width 36 height 14
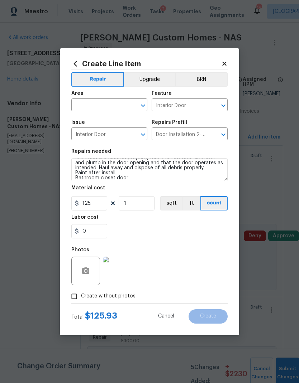
click at [186, 221] on div "Labor cost" at bounding box center [149, 219] width 156 height 9
type input "125"
click at [199, 306] on div "Total $ 125.00 Cancel Create" at bounding box center [149, 314] width 156 height 20
click at [150, 201] on input "1" at bounding box center [137, 203] width 36 height 14
type input "1"
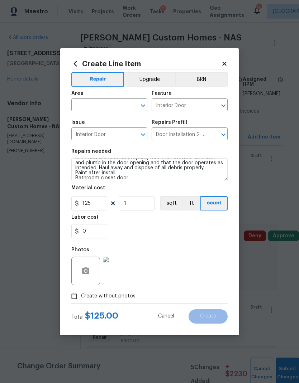
click at [183, 230] on div "0" at bounding box center [149, 231] width 156 height 14
click at [144, 105] on icon "Open" at bounding box center [143, 106] width 4 height 3
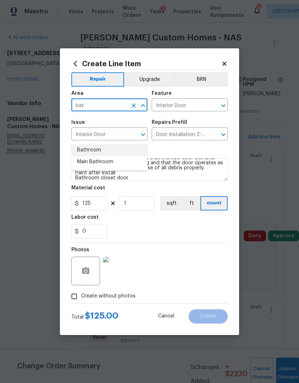
click at [103, 144] on li "Bathroom" at bounding box center [109, 150] width 76 height 12
type input "Bathroom"
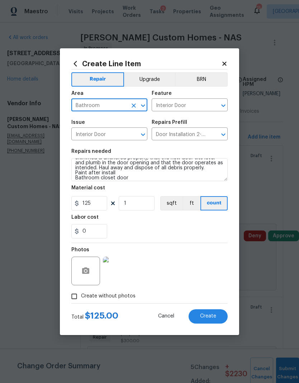
click at [180, 221] on div "Labor cost" at bounding box center [149, 219] width 156 height 9
click at [204, 316] on span "Create" at bounding box center [208, 316] width 16 height 5
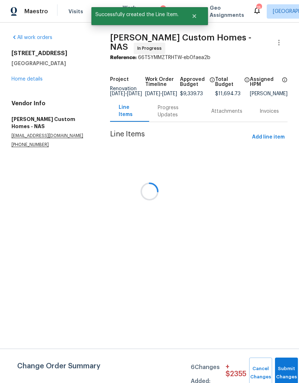
scroll to position [0, 0]
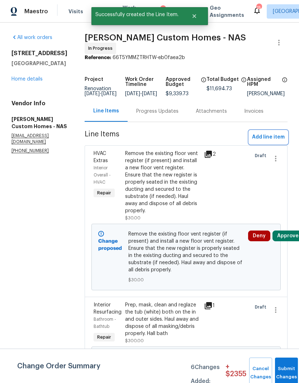
click at [276, 142] on span "Add line item" at bounding box center [268, 137] width 33 height 9
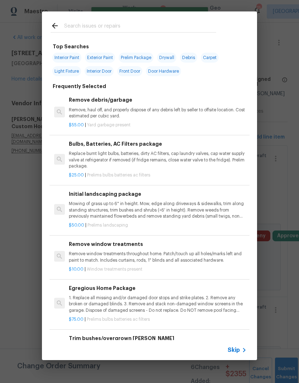
click at [241, 348] on icon at bounding box center [244, 350] width 9 height 9
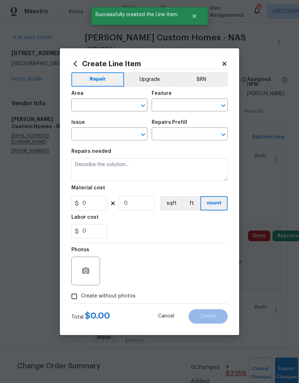
click at [99, 106] on input "text" at bounding box center [99, 105] width 56 height 11
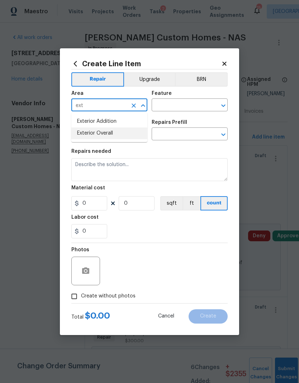
click at [115, 134] on li "Exterior Overall" at bounding box center [109, 133] width 76 height 12
type input "Exterior Overall"
click at [177, 106] on input "text" at bounding box center [179, 105] width 56 height 11
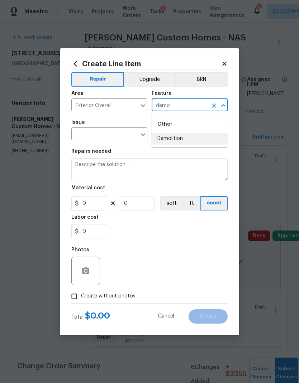
click at [182, 142] on li "Demolition" at bounding box center [189, 139] width 76 height 12
type input "Demolition"
click at [132, 134] on icon "Clear" at bounding box center [133, 134] width 7 height 7
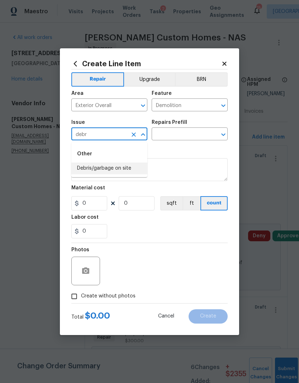
click at [120, 168] on li "Debris/garbage on site" at bounding box center [109, 169] width 76 height 12
type input "Debris/garbage on site"
click at [226, 133] on icon "Open" at bounding box center [223, 134] width 9 height 9
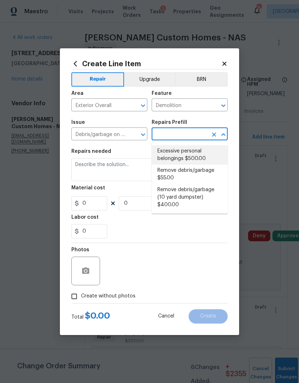
click at [202, 154] on li "Excessive personal belongings $500.00" at bounding box center [189, 154] width 76 height 19
type input "Excessive personal belongings $500.00"
type textarea "Contingency for excessive items to be removed - During assessment, the home con…"
type input "1"
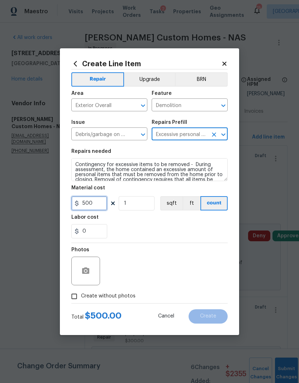
click at [92, 203] on input "500" at bounding box center [89, 203] width 36 height 14
click at [89, 204] on input "500" at bounding box center [89, 203] width 36 height 14
click at [88, 204] on input "500" at bounding box center [89, 203] width 36 height 14
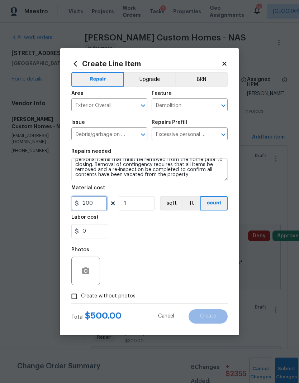
type input "200"
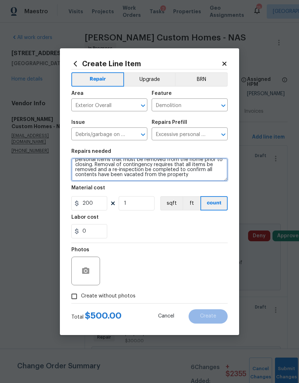
click at [197, 175] on textarea "Contingency for excessive items to be removed - During assessment, the home con…" at bounding box center [149, 169] width 156 height 23
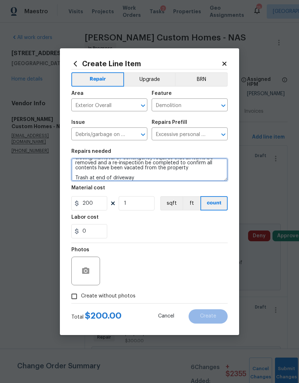
type textarea "Contingency for excessive items to be removed - During assessment, the home con…"
click at [183, 217] on div "Labor cost" at bounding box center [149, 219] width 156 height 9
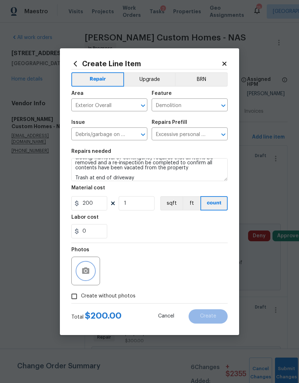
click at [85, 277] on button "button" at bounding box center [85, 271] width 17 height 17
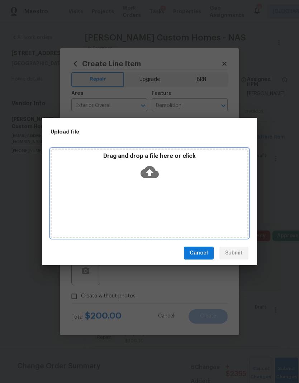
click at [153, 170] on icon at bounding box center [149, 172] width 18 height 12
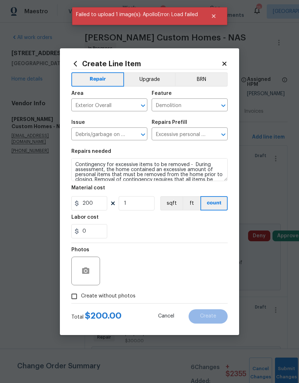
scroll to position [22, 0]
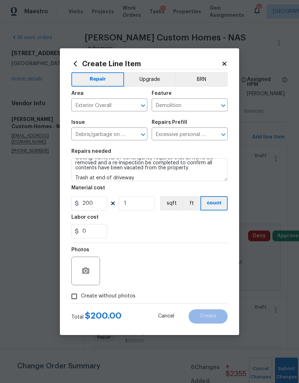
click at [89, 268] on icon "button" at bounding box center [85, 271] width 9 height 9
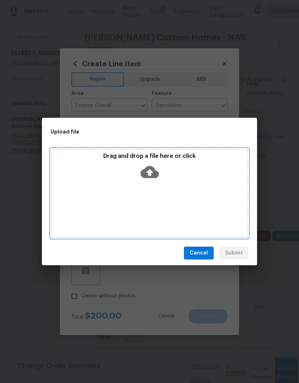
click at [159, 179] on div "Drag and drop a file here or click" at bounding box center [150, 168] width 196 height 31
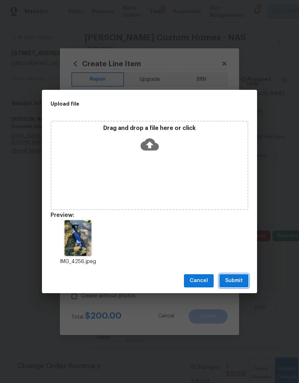
click at [234, 280] on span "Submit" at bounding box center [234, 280] width 18 height 9
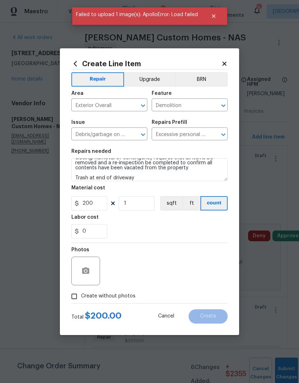
click at [124, 299] on span "Create without photos" at bounding box center [108, 297] width 54 height 8
click at [81, 299] on input "Create without photos" at bounding box center [74, 297] width 14 height 14
checkbox input "true"
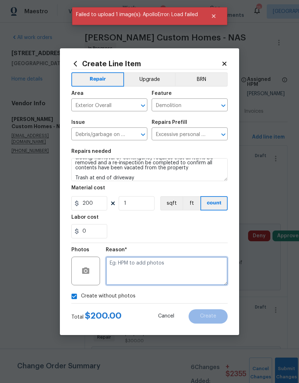
click at [156, 275] on textarea at bounding box center [167, 271] width 122 height 29
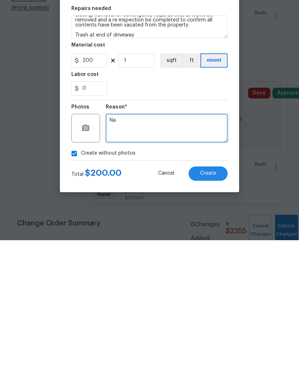
type textarea "Na"
click at [206, 314] on span "Create" at bounding box center [208, 316] width 16 height 5
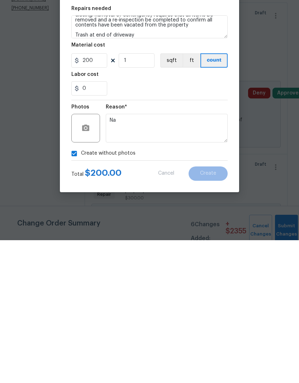
scroll to position [29, 0]
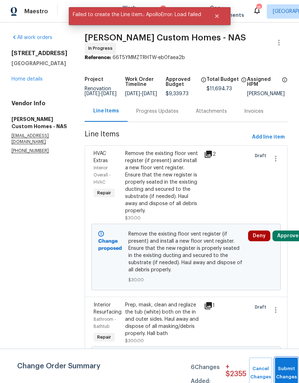
click at [284, 370] on button "Submit Changes" at bounding box center [286, 373] width 23 height 31
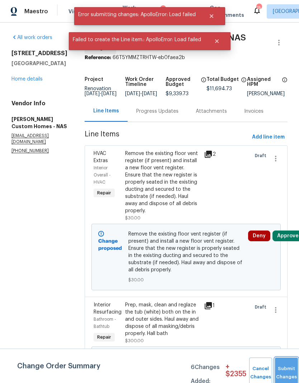
click at [283, 365] on button "Submit Changes" at bounding box center [286, 373] width 23 height 31
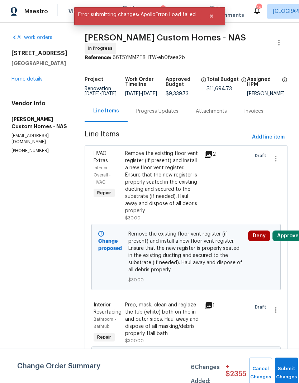
click at [292, 231] on button "Approve" at bounding box center [287, 236] width 31 height 11
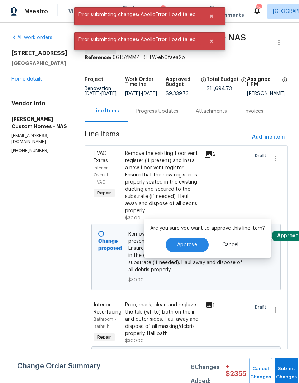
click at [194, 238] on button "Approve" at bounding box center [186, 245] width 43 height 14
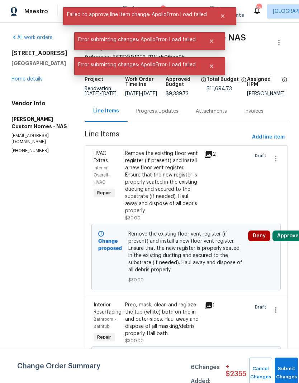
click at [291, 353] on button "Approve" at bounding box center [287, 358] width 31 height 11
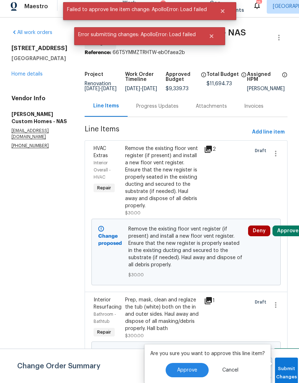
click at [196, 363] on button "Approve" at bounding box center [186, 370] width 43 height 14
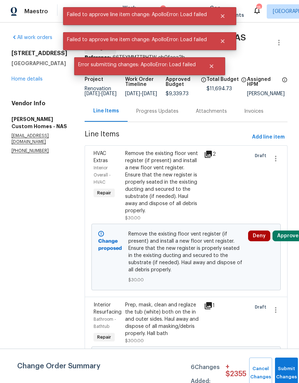
click at [291, 231] on button "Approve" at bounding box center [287, 236] width 31 height 11
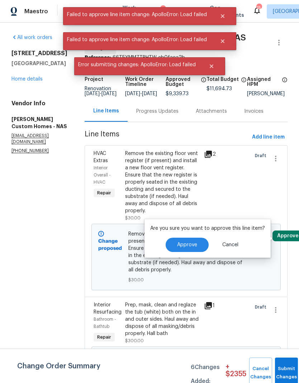
click at [194, 238] on button "Approve" at bounding box center [186, 245] width 43 height 14
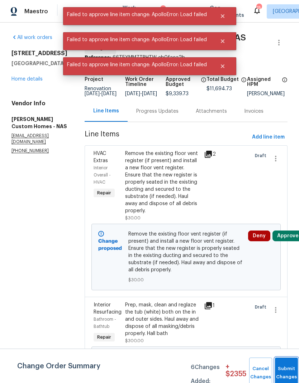
click at [285, 368] on button "Submit Changes" at bounding box center [286, 373] width 23 height 31
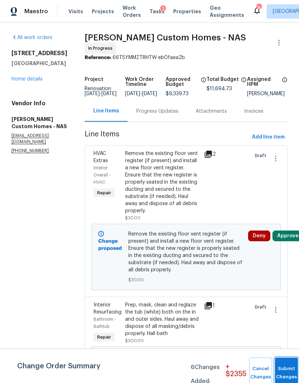
click at [291, 368] on button "Submit Changes" at bounding box center [286, 373] width 23 height 31
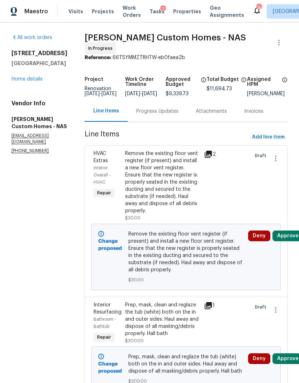
click at [288, 241] on button "Approve" at bounding box center [287, 236] width 31 height 11
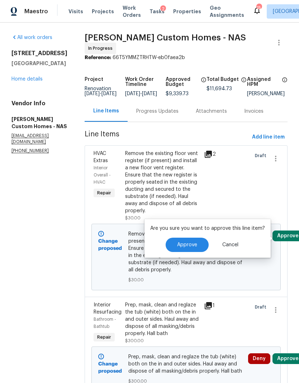
click at [189, 248] on button "Approve" at bounding box center [186, 245] width 43 height 14
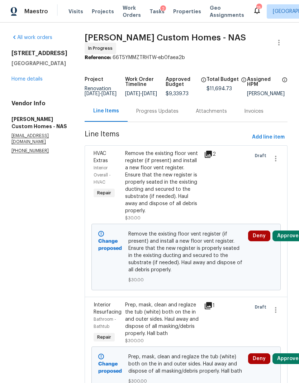
click at [292, 235] on button "Approve" at bounding box center [287, 236] width 31 height 11
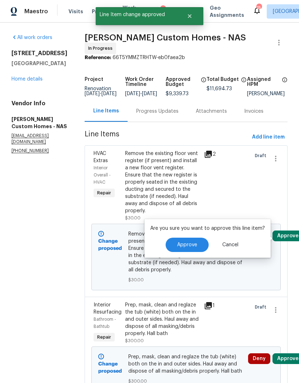
click at [202, 251] on button "Approve" at bounding box center [186, 245] width 43 height 14
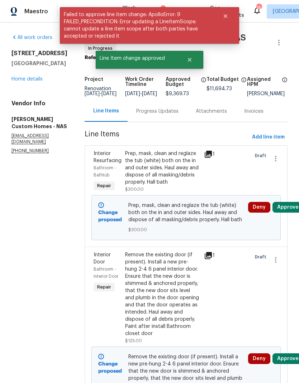
click at [290, 213] on button "Approve" at bounding box center [287, 207] width 31 height 11
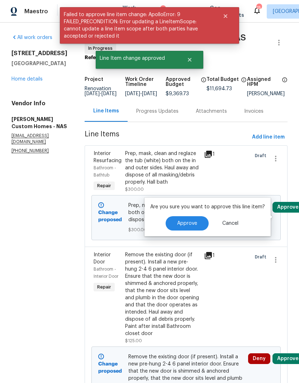
click at [191, 225] on span "Approve" at bounding box center [187, 223] width 20 height 5
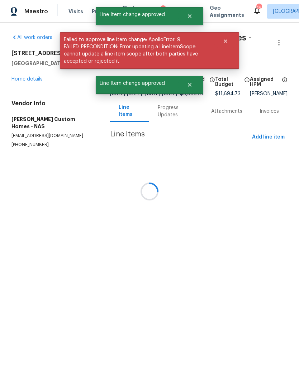
click at [293, 208] on div at bounding box center [149, 191] width 299 height 383
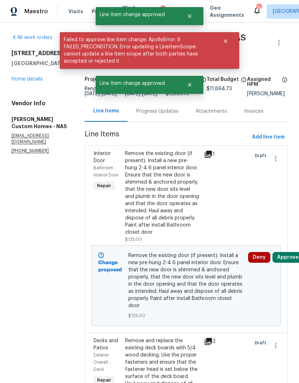
click at [291, 255] on button "Approve" at bounding box center [287, 257] width 31 height 11
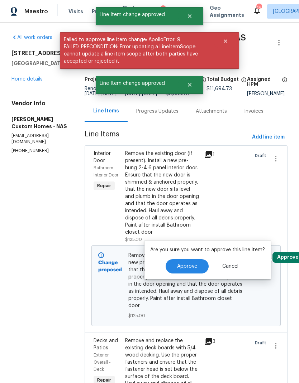
click at [194, 272] on button "Approve" at bounding box center [186, 266] width 43 height 14
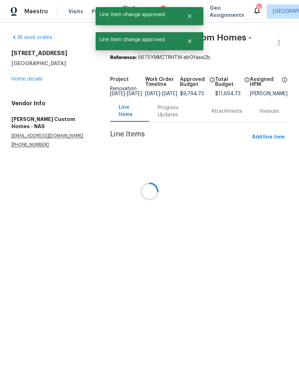
click at [290, 266] on div at bounding box center [149, 191] width 299 height 383
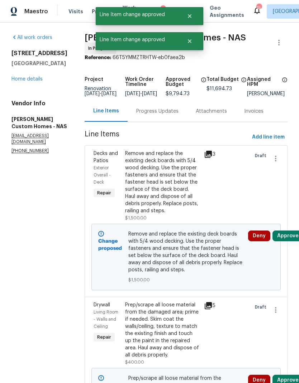
click at [293, 241] on button "Approve" at bounding box center [287, 236] width 31 height 11
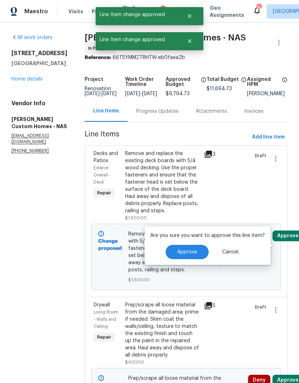
click at [199, 257] on button "Approve" at bounding box center [186, 252] width 43 height 14
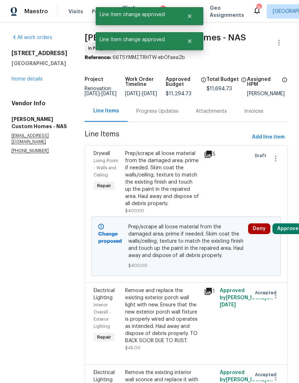
click at [288, 230] on button "Approve" at bounding box center [287, 228] width 31 height 11
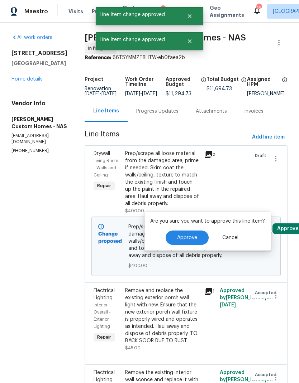
click at [187, 243] on button "Approve" at bounding box center [186, 238] width 43 height 14
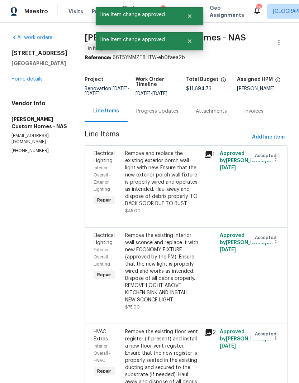
click at [172, 111] on div "Progress Updates" at bounding box center [157, 111] width 42 height 7
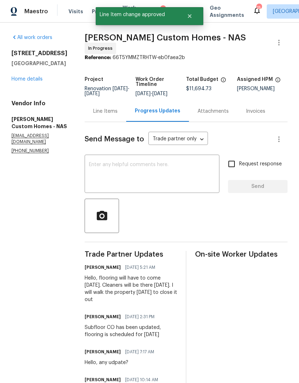
click at [188, 178] on textarea at bounding box center [152, 174] width 126 height 25
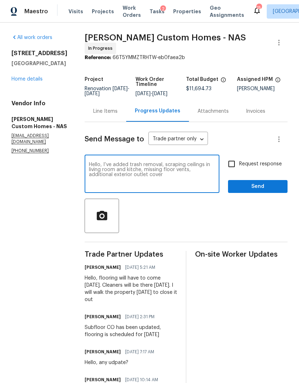
click at [158, 175] on textarea "Hello, I’ve added trash removal, scraping ceilings in living room and kitche, m…" at bounding box center [152, 174] width 126 height 25
click at [202, 183] on textarea "Hello, I’ve added trash removal, scraping ceilings in living room and kitche, m…" at bounding box center [152, 174] width 126 height 25
click at [199, 183] on textarea "Hello, I’ve added trash removal, scraping ceilings in living room and kitche, m…" at bounding box center [152, 174] width 126 height 25
click at [142, 182] on textarea "Hello, I’ve added trash removal, scraping ceilings in living room and kitche, m…" at bounding box center [152, 174] width 126 height 25
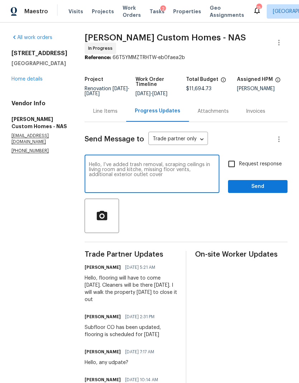
click at [162, 168] on textarea "Hello, I’ve added trash removal, scraping ceilings in living room and kitche, m…" at bounding box center [152, 174] width 126 height 25
click at [158, 172] on textarea "Hello, I’ve added trash removal, scraping ceilings in living room and kitche, m…" at bounding box center [152, 174] width 126 height 25
click at [198, 178] on textarea "Hello, I’ve added trash removal, scraping ceilings in living room and kitchen, …" at bounding box center [152, 174] width 126 height 25
type textarea "Hello, I’ve added trash removal, scraping ceilings in living room and kitchen, …"
click at [232, 169] on input "Request response" at bounding box center [231, 164] width 15 height 15
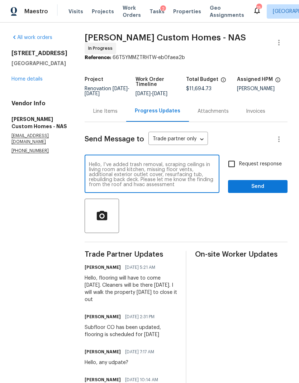
checkbox input "true"
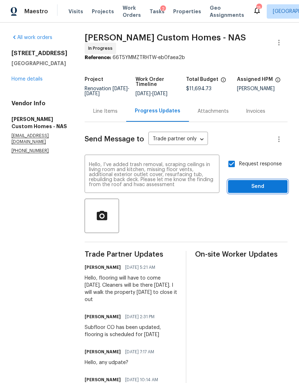
click at [255, 188] on span "Send" at bounding box center [258, 186] width 48 height 9
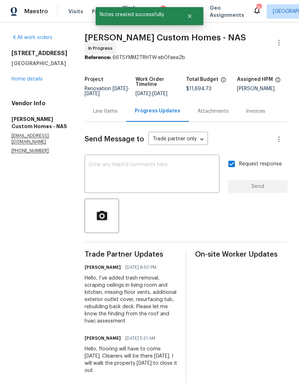
click at [23, 81] on link "Home details" at bounding box center [26, 79] width 31 height 5
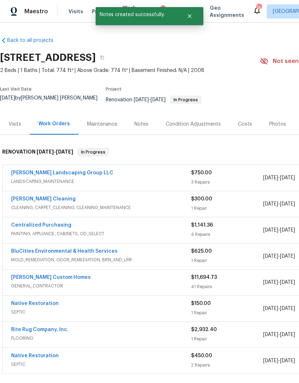
click at [145, 121] on div "Notes" at bounding box center [141, 124] width 14 height 7
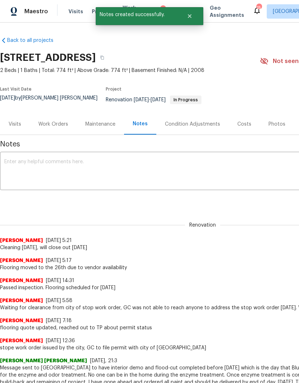
click at [149, 167] on textarea at bounding box center [202, 171] width 396 height 25
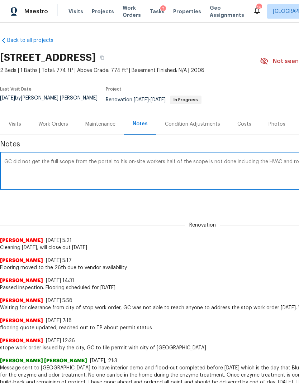
scroll to position [0, 106]
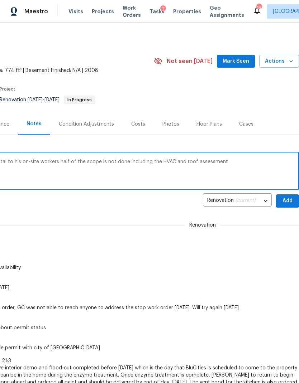
type textarea "GC did not get the full scope from the portal to his on-site workers half of th…"
click at [285, 197] on span "Add" at bounding box center [286, 201] width 11 height 9
